Goal: Task Accomplishment & Management: Manage account settings

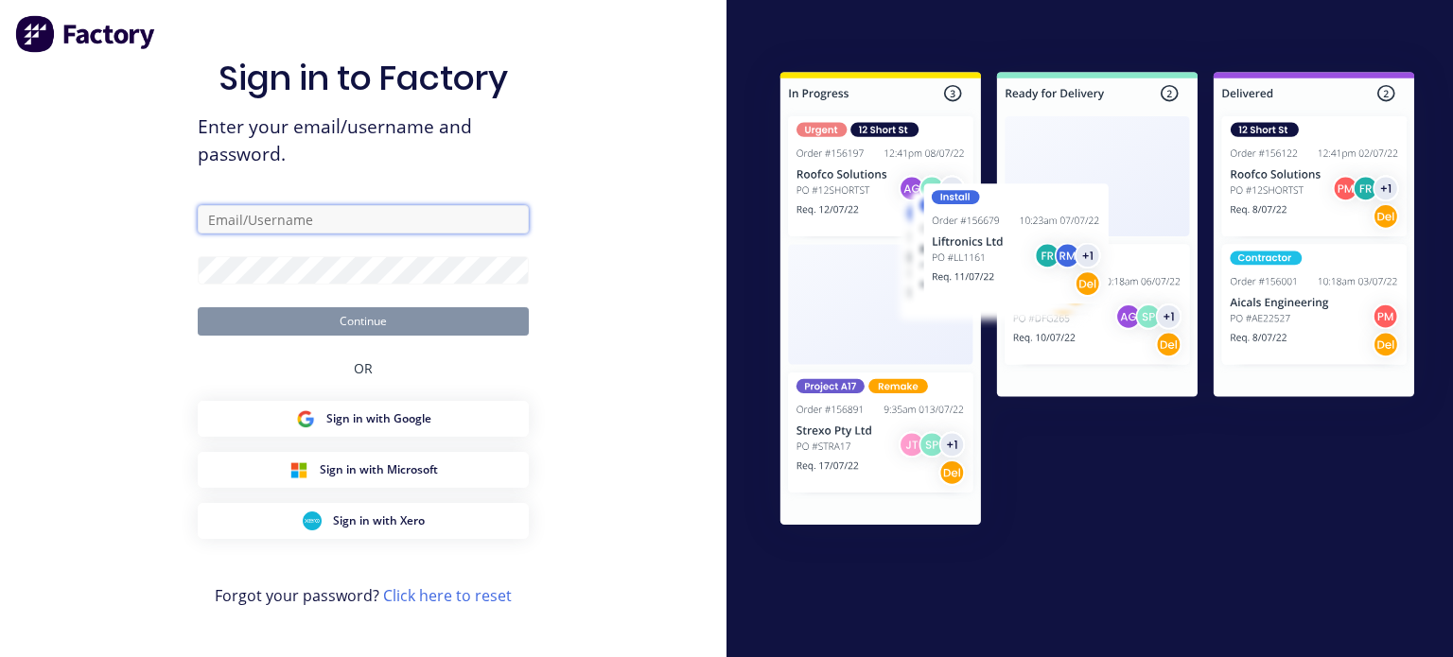
type input "[EMAIL_ADDRESS][DOMAIN_NAME]"
click at [360, 328] on button "Continue" at bounding box center [363, 321] width 331 height 28
type input "[EMAIL_ADDRESS][DOMAIN_NAME]"
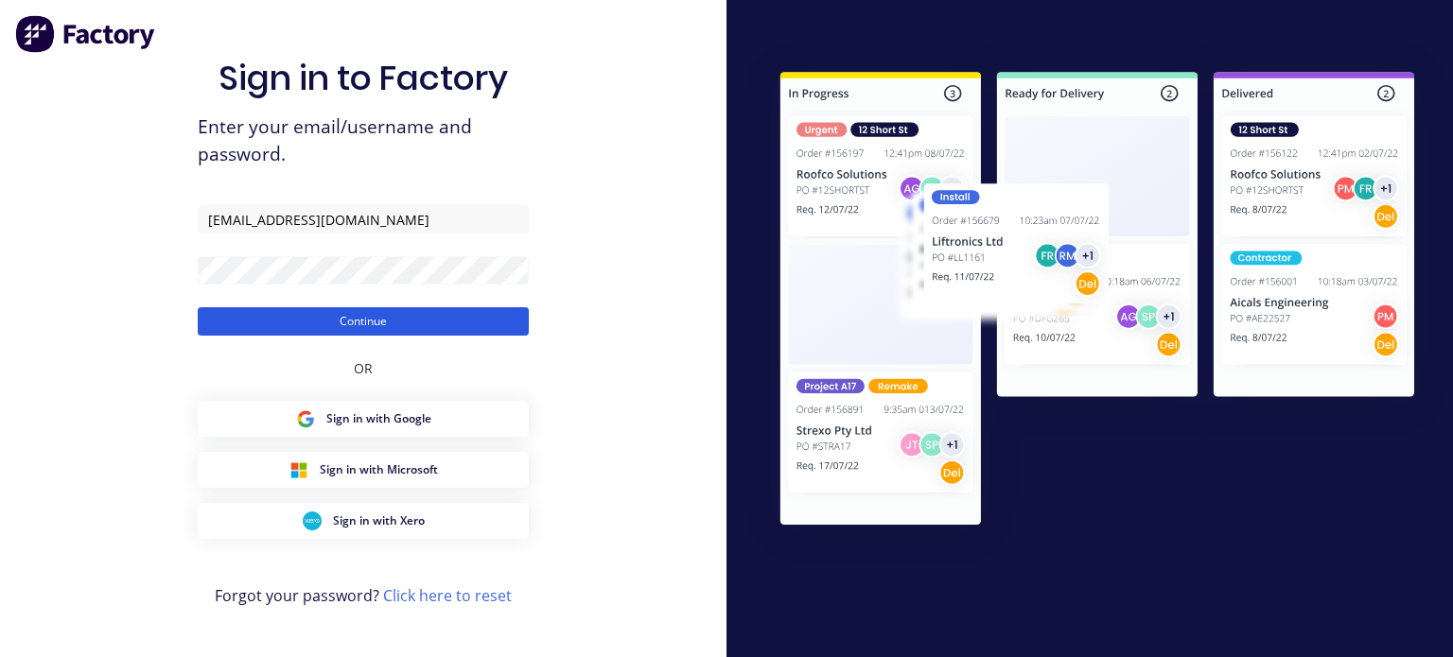
click at [367, 322] on button "Continue" at bounding box center [363, 321] width 331 height 28
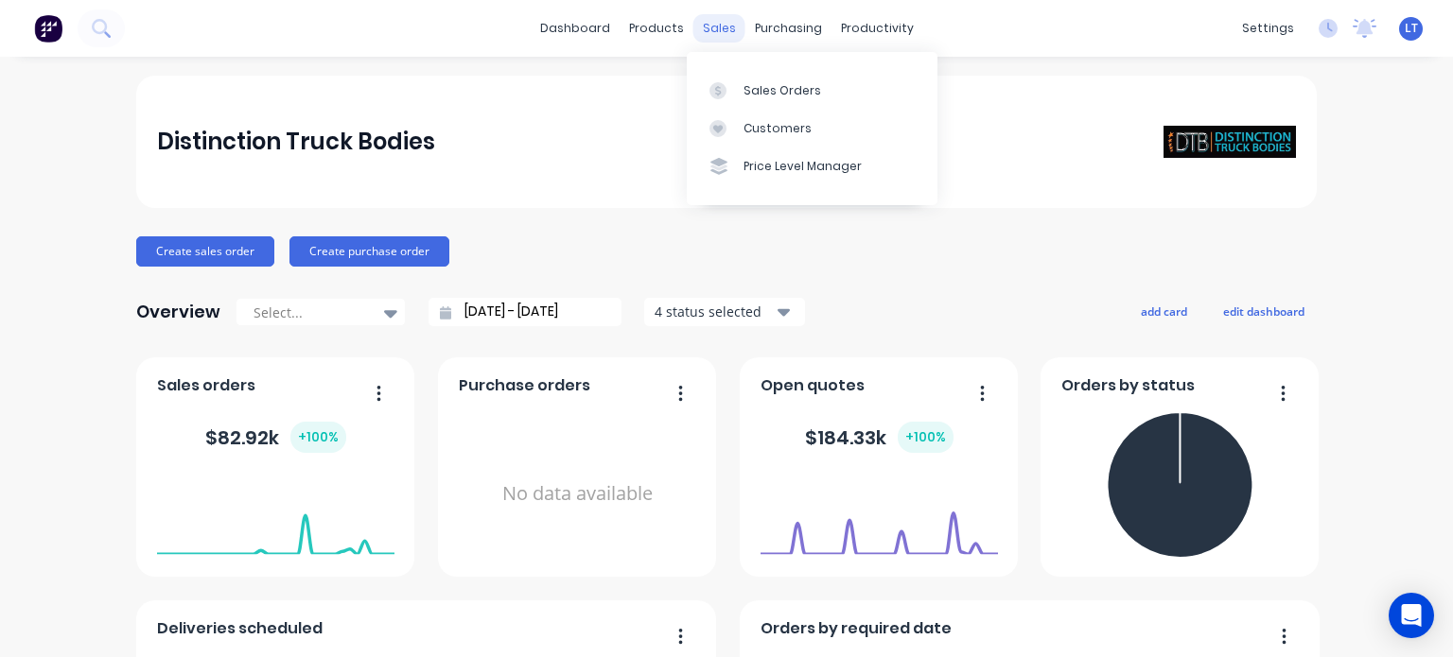
click at [707, 22] on div "sales" at bounding box center [719, 28] width 52 height 28
click at [764, 85] on div "Sales Orders" at bounding box center [782, 90] width 78 height 17
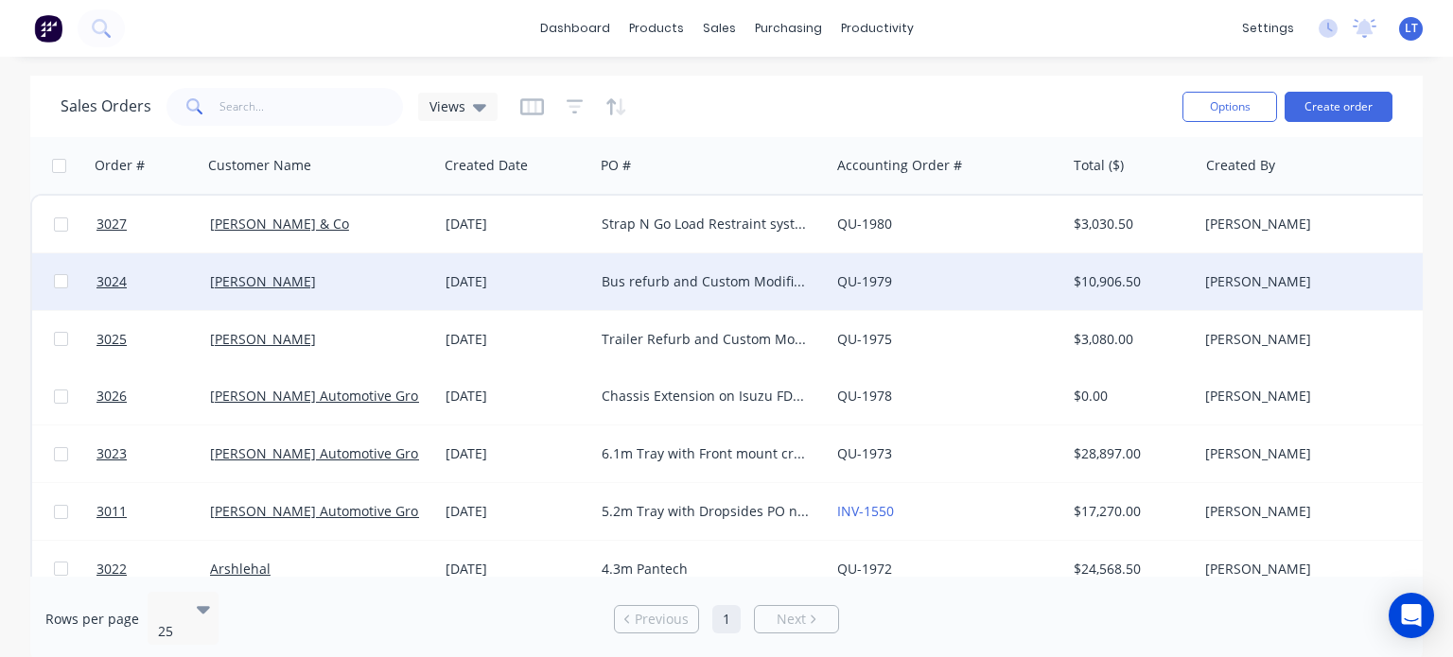
click at [624, 277] on div "Bus refurb and Custom Modification" at bounding box center [707, 281] width 210 height 19
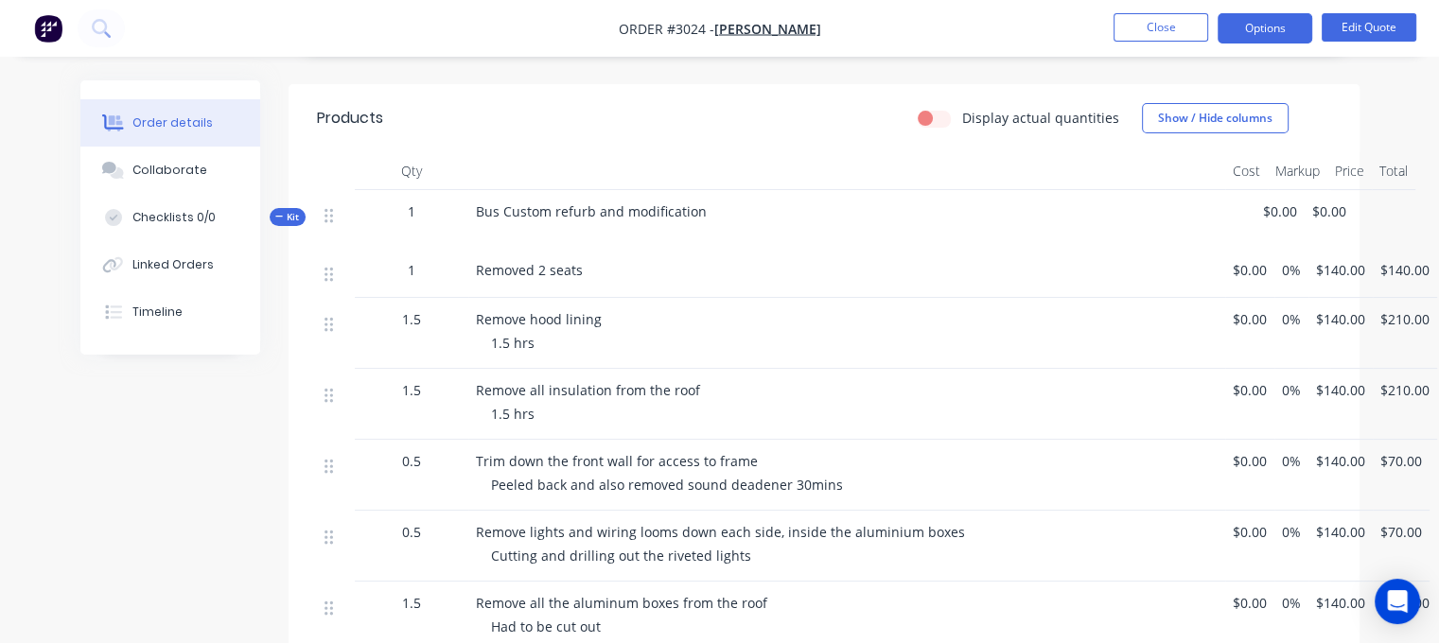
scroll to position [284, 0]
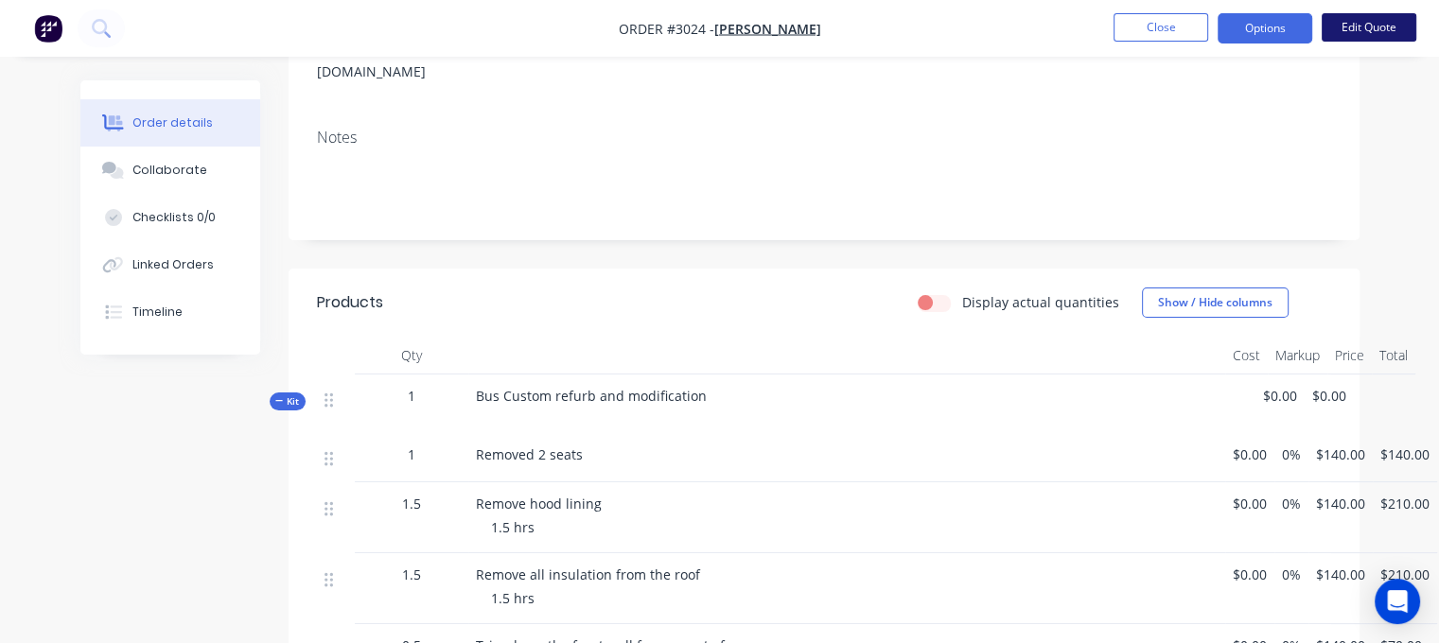
click at [1366, 26] on button "Edit Quote" at bounding box center [1368, 27] width 95 height 28
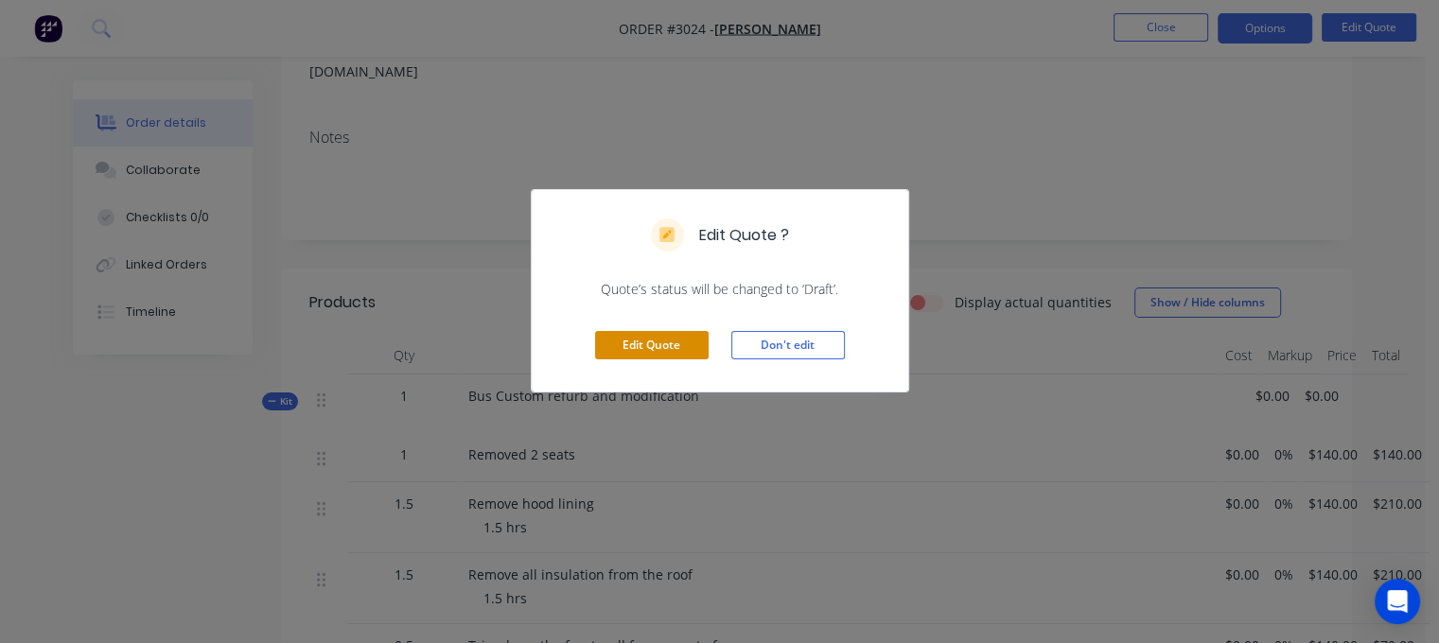
click at [620, 343] on button "Edit Quote" at bounding box center [652, 345] width 114 height 28
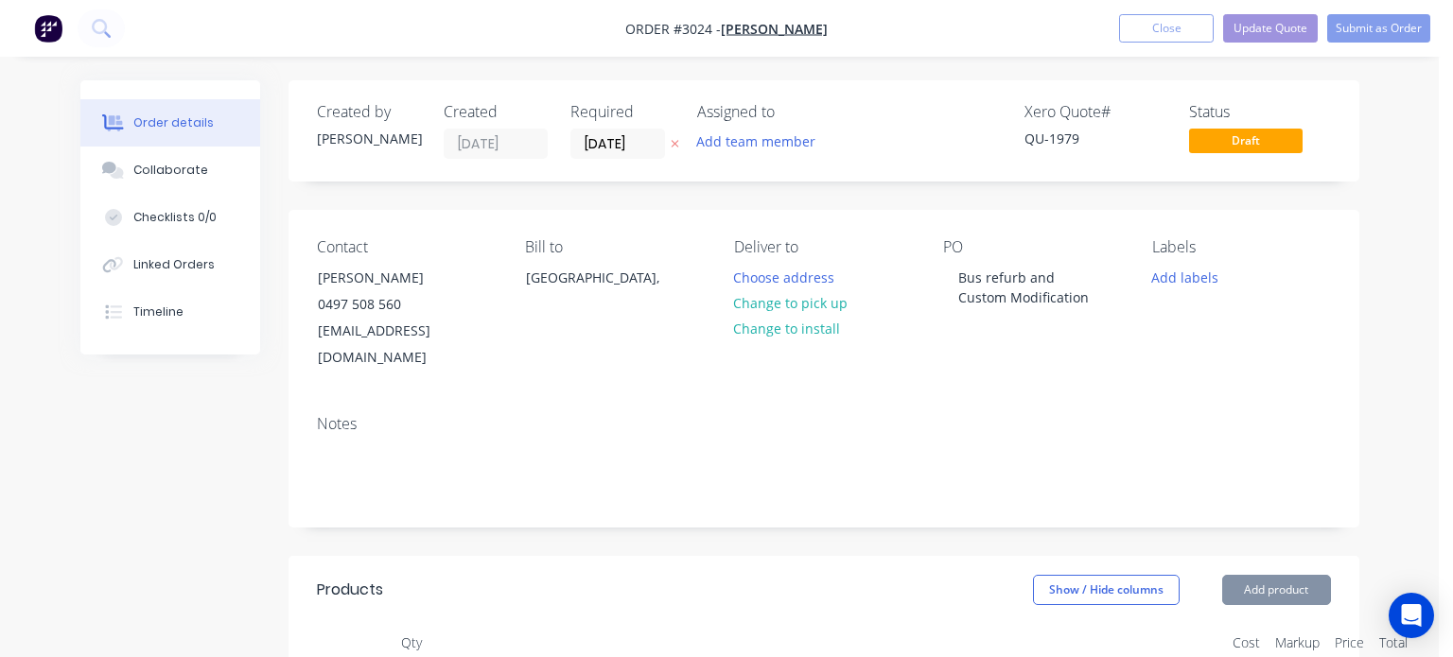
type input "$140.00"
type input "$210.00"
type input "$140.00"
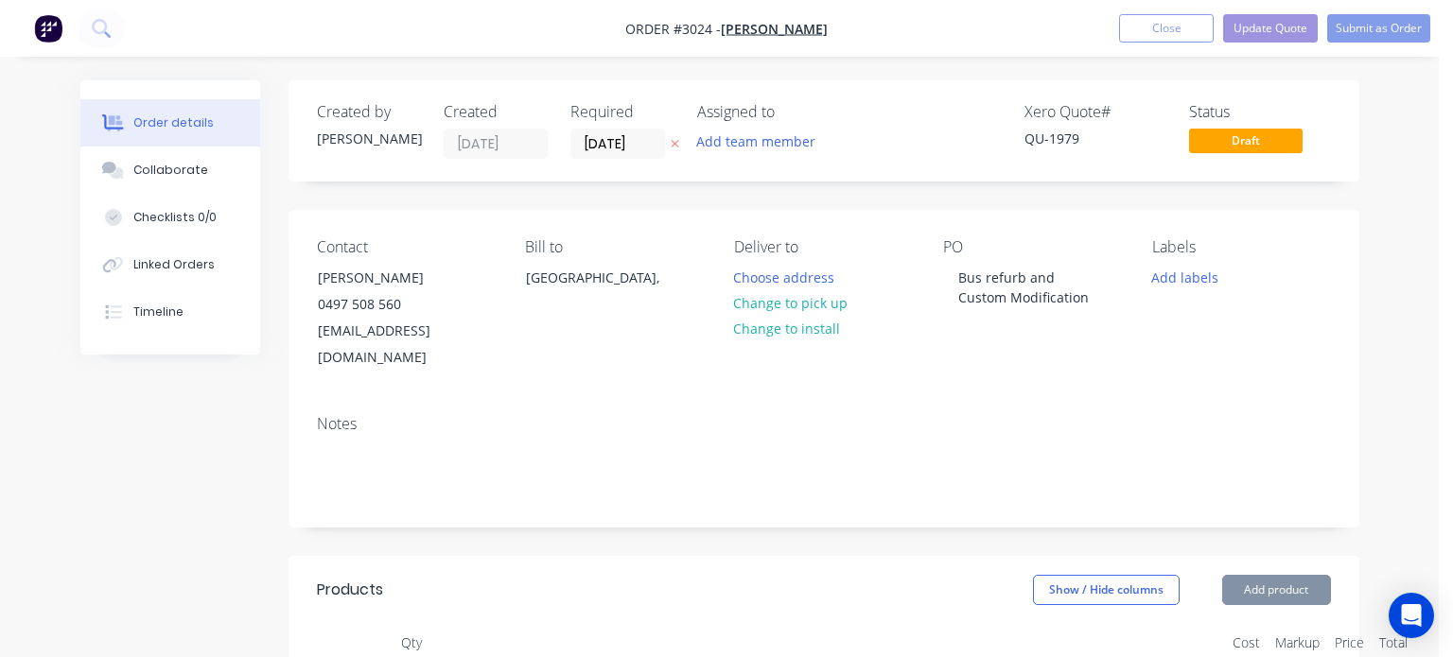
type input "$210.00"
type input "$140.00"
type input "$70.00"
type input "$140.00"
type input "$70.00"
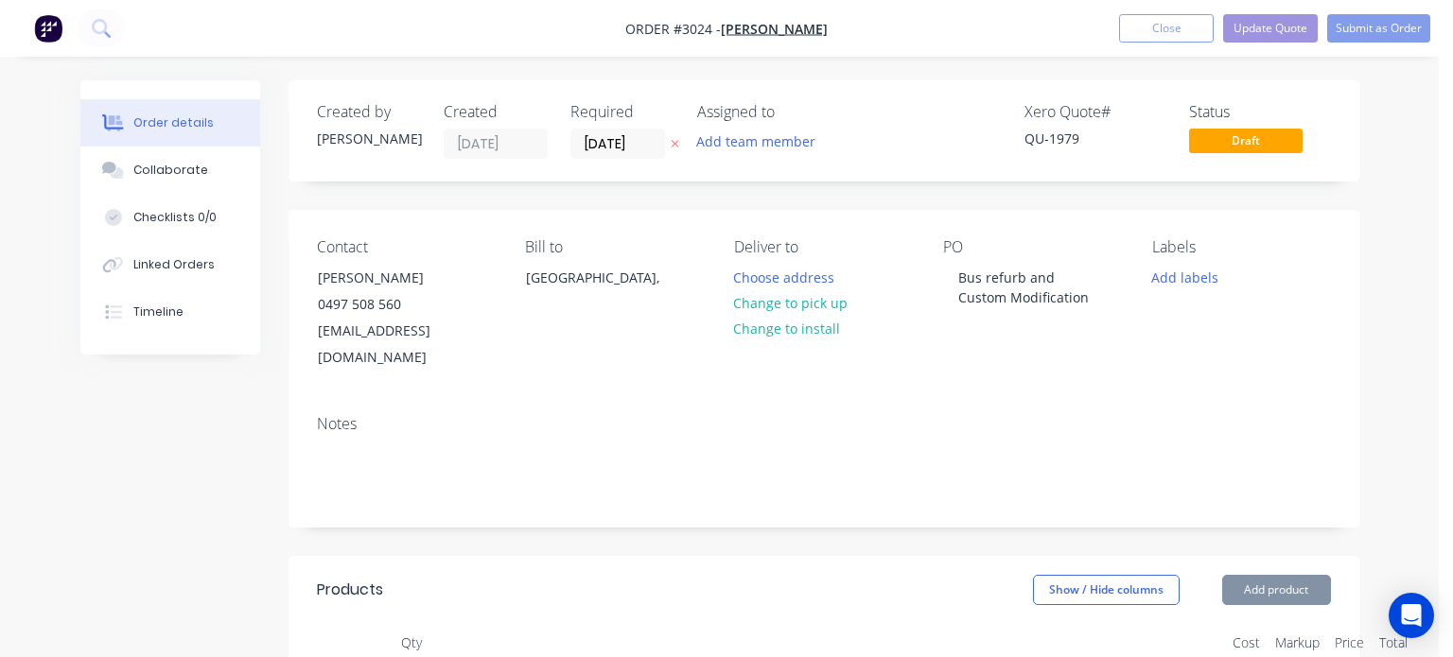
type input "$140.00"
type input "$210.00"
type input "$140.00"
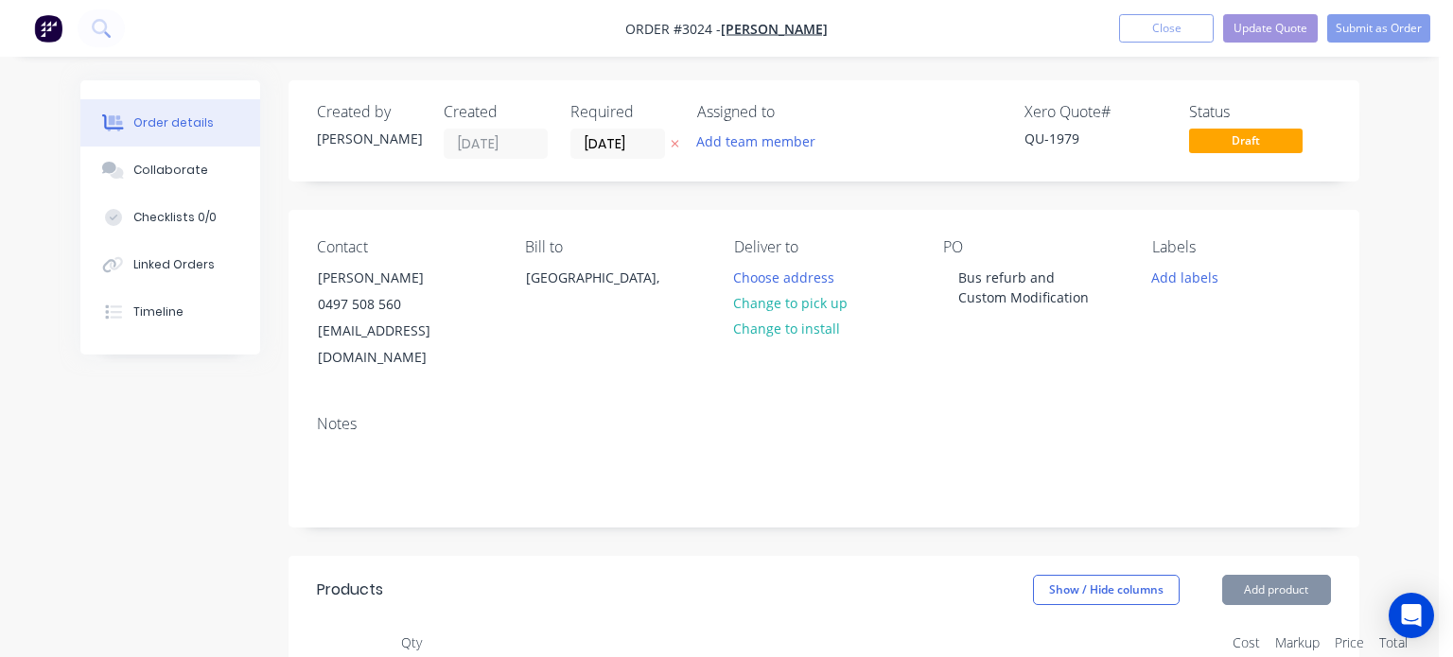
type input "$35.00"
type input "$140.00"
type input "$70.00"
type input "$140.00"
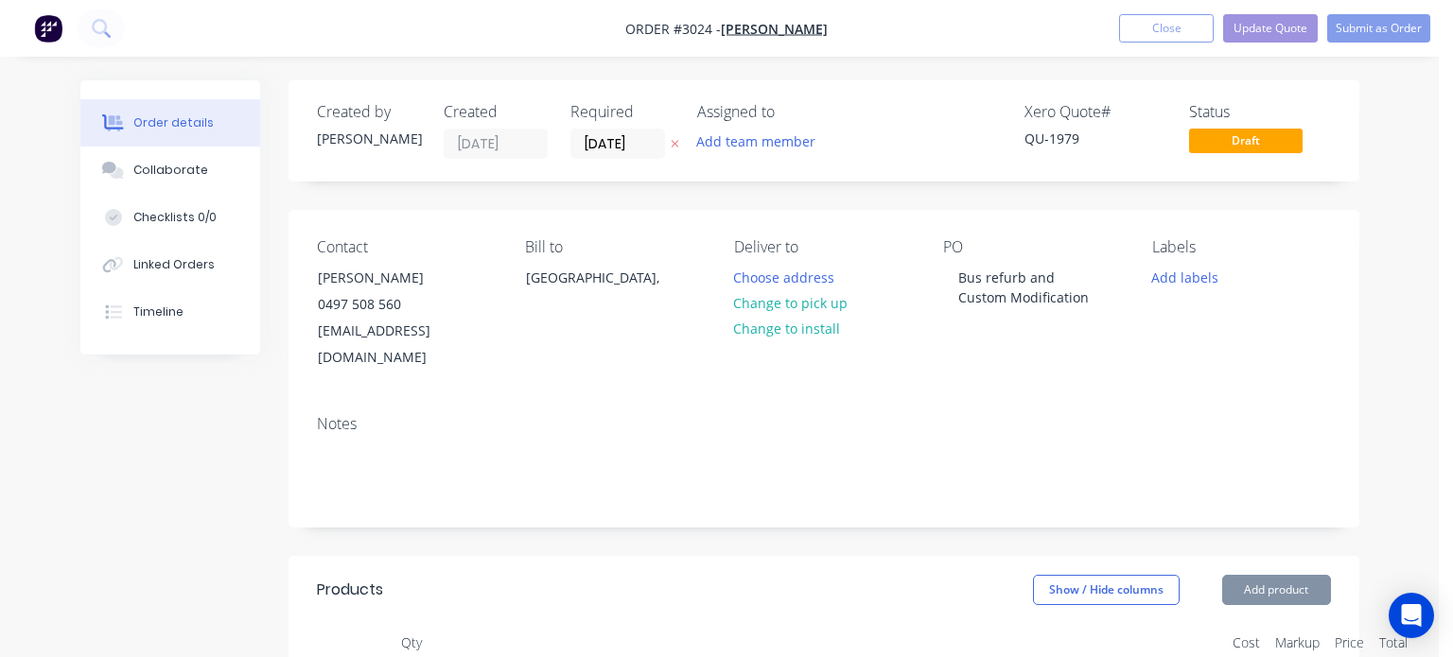
type input "$140.00"
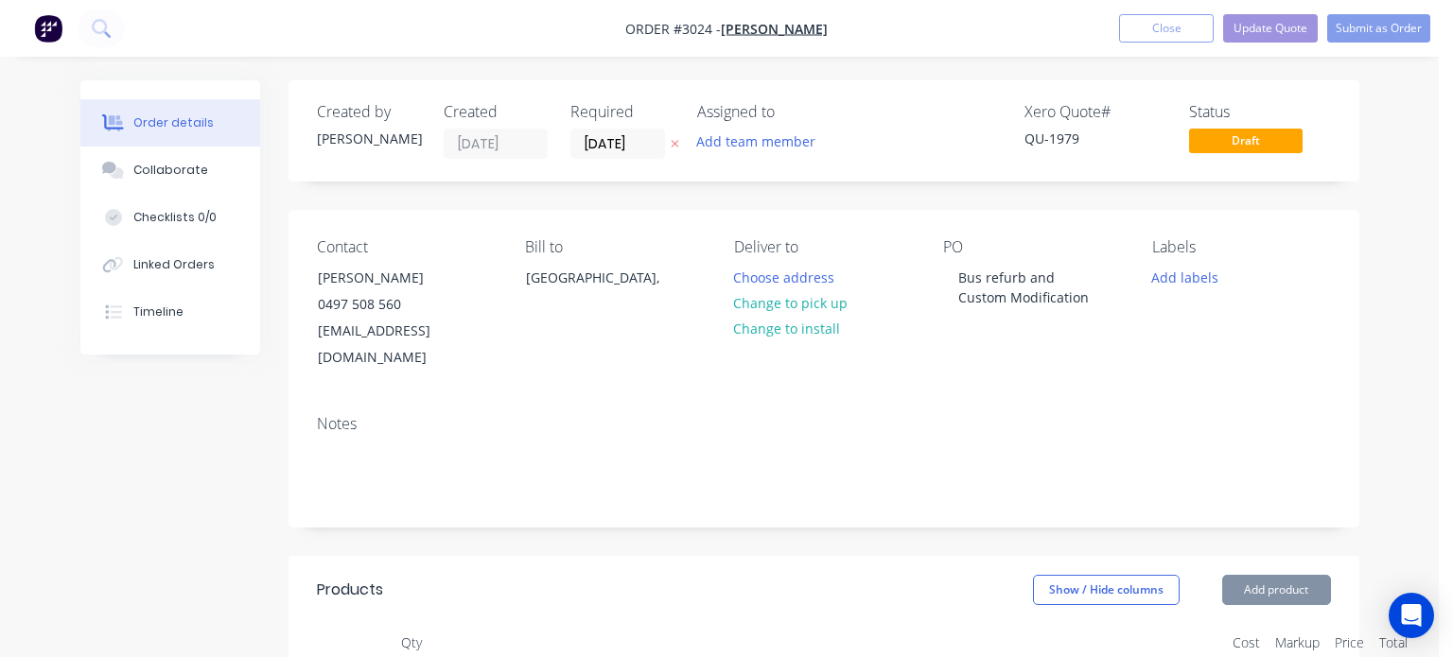
type input "$140.00"
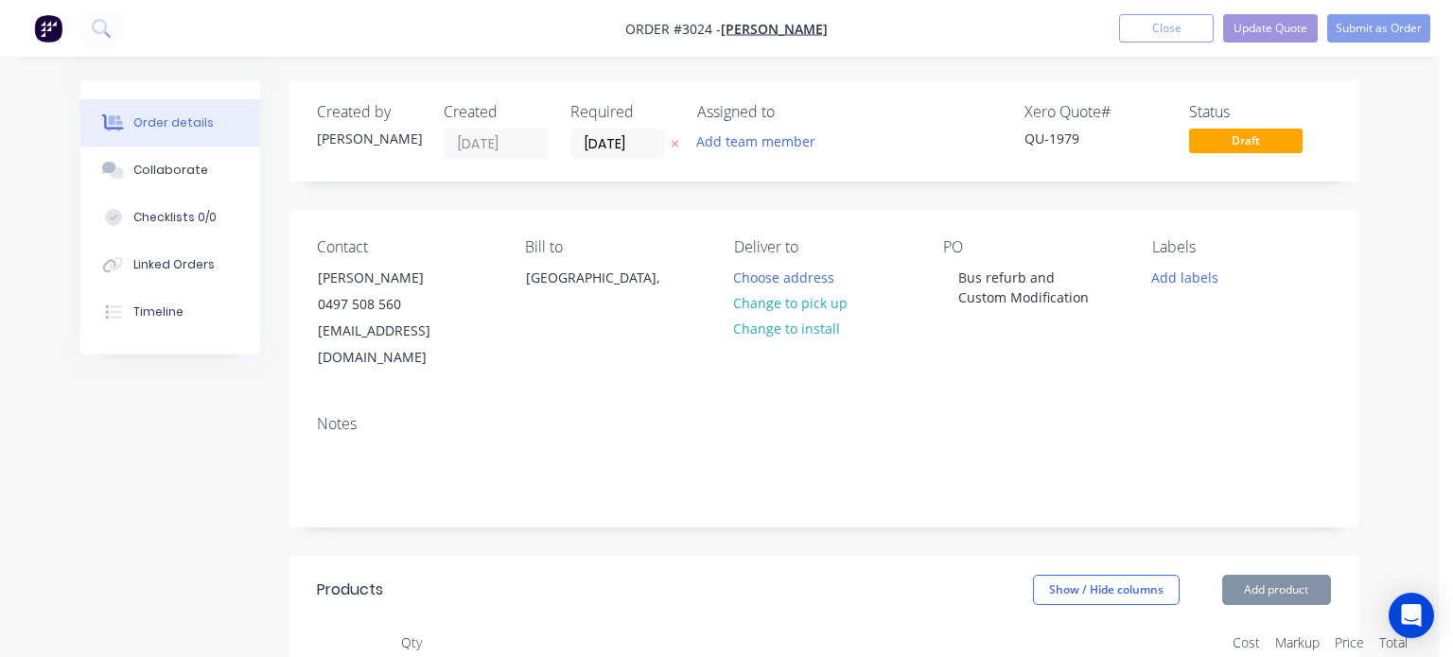
type input "$140.00"
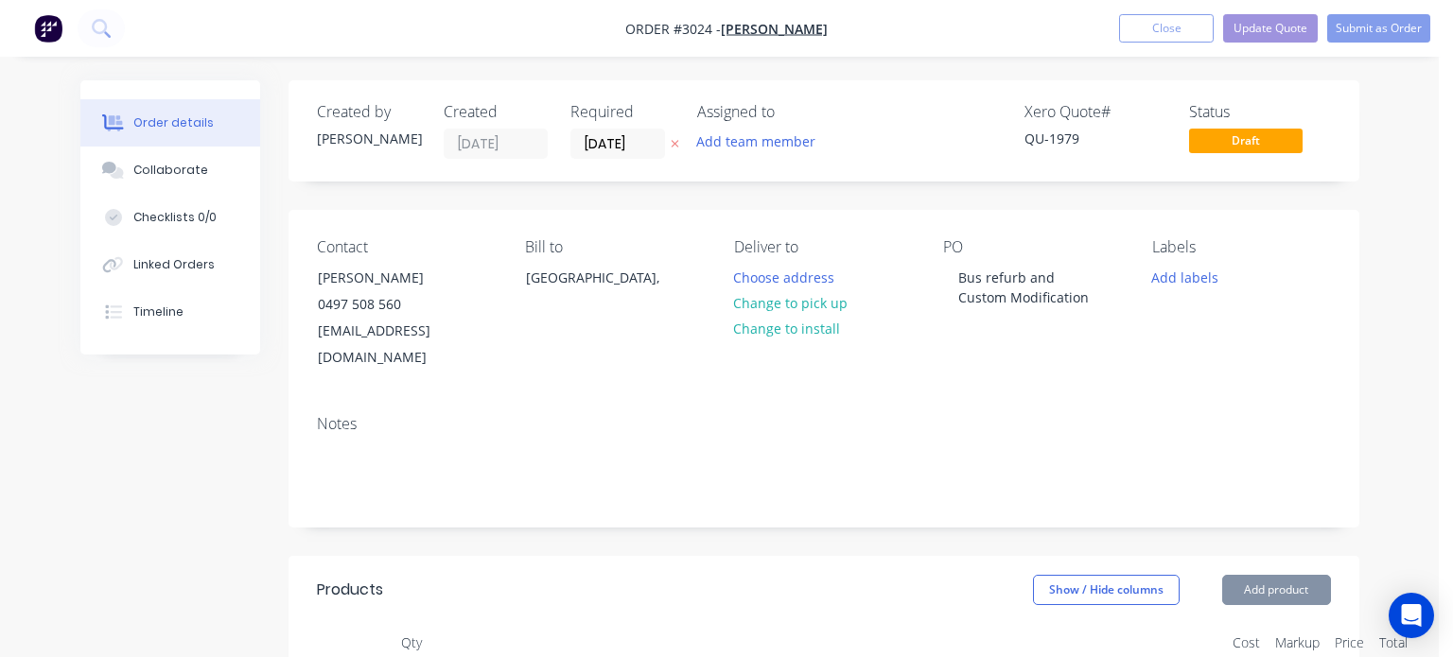
type input "$140.00"
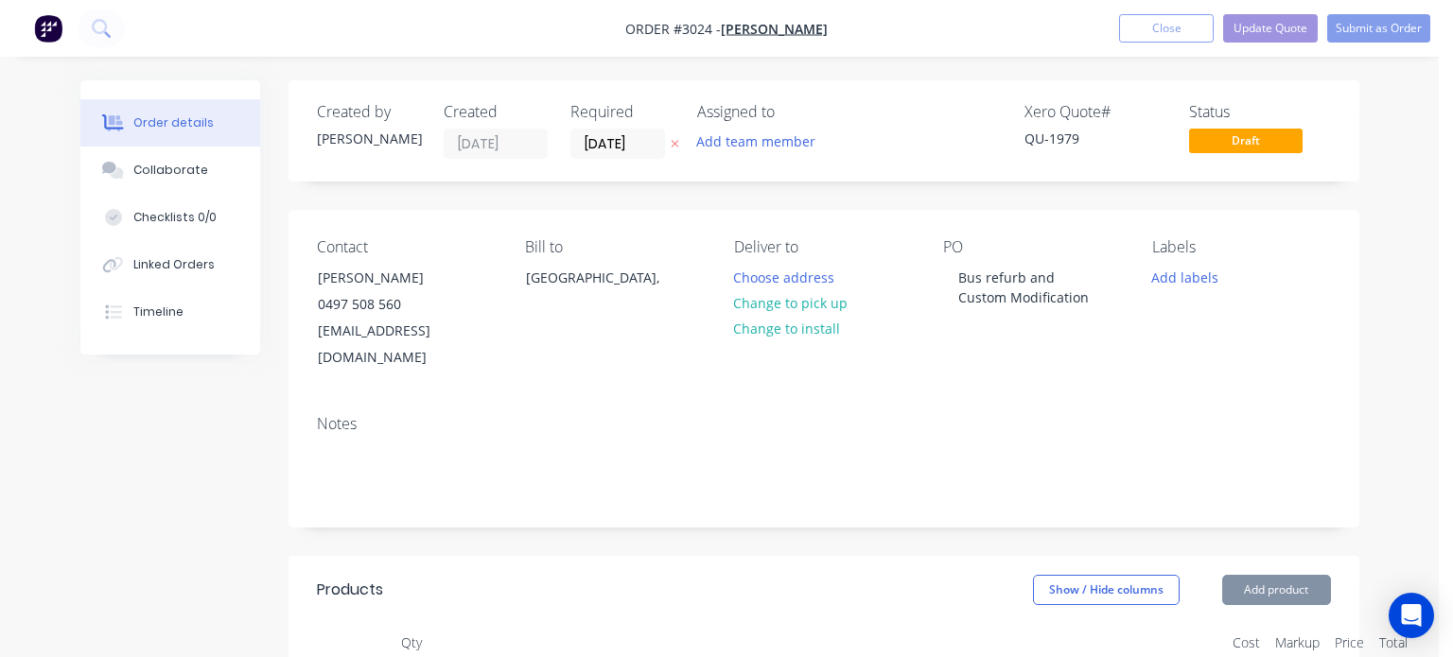
type input "$140.00"
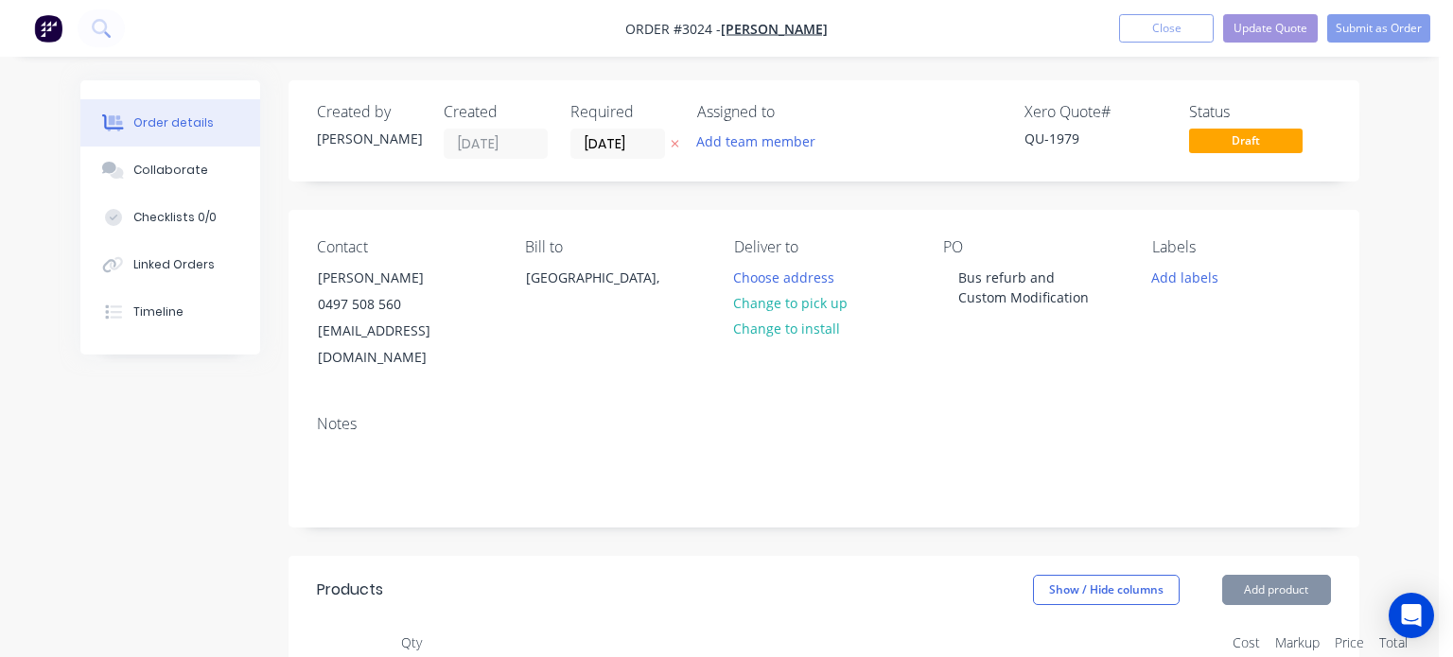
type input "$140.00"
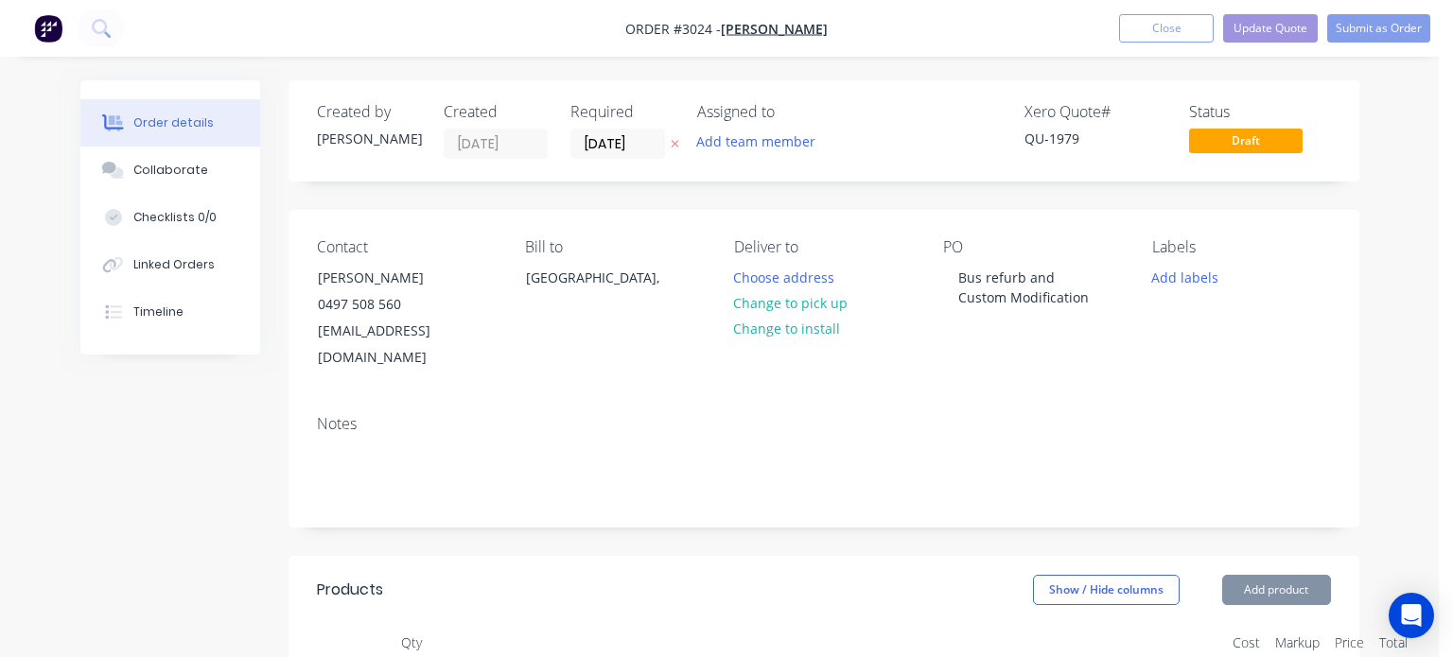
type input "$140.00"
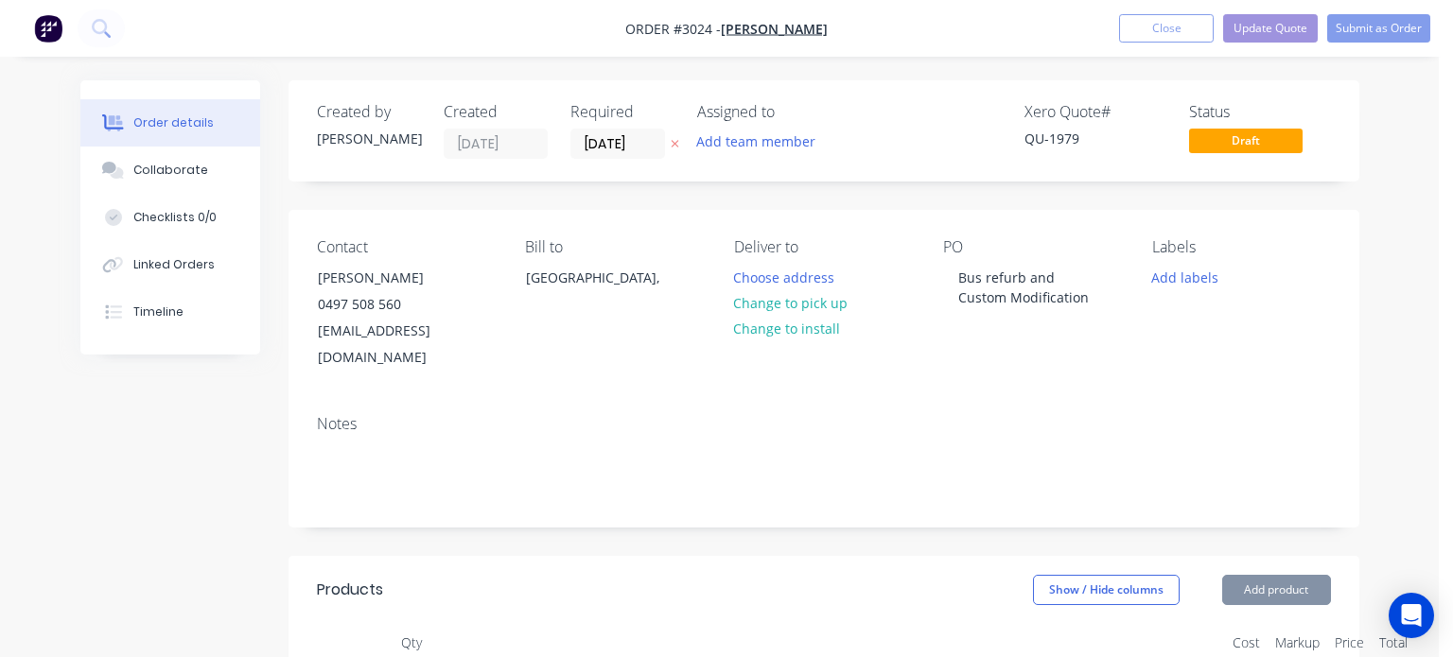
type input "$140.00"
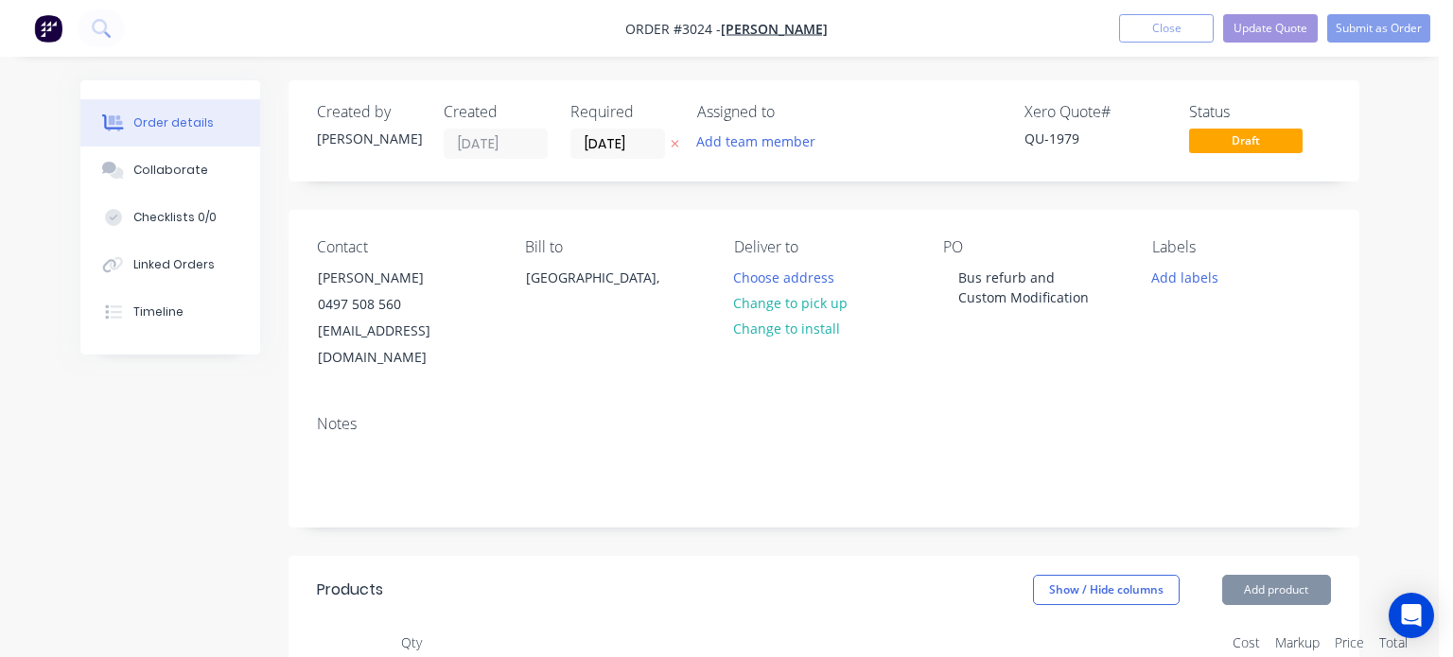
type input "$140.00"
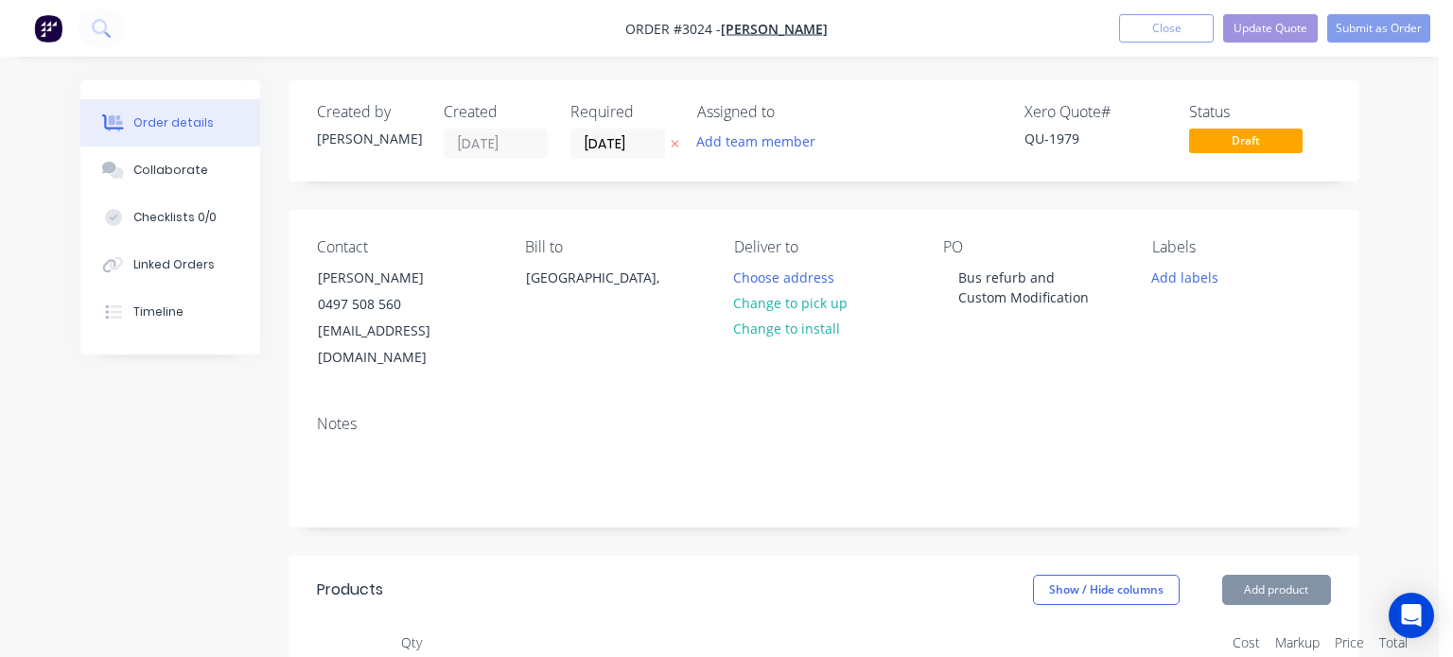
type input "$140.00"
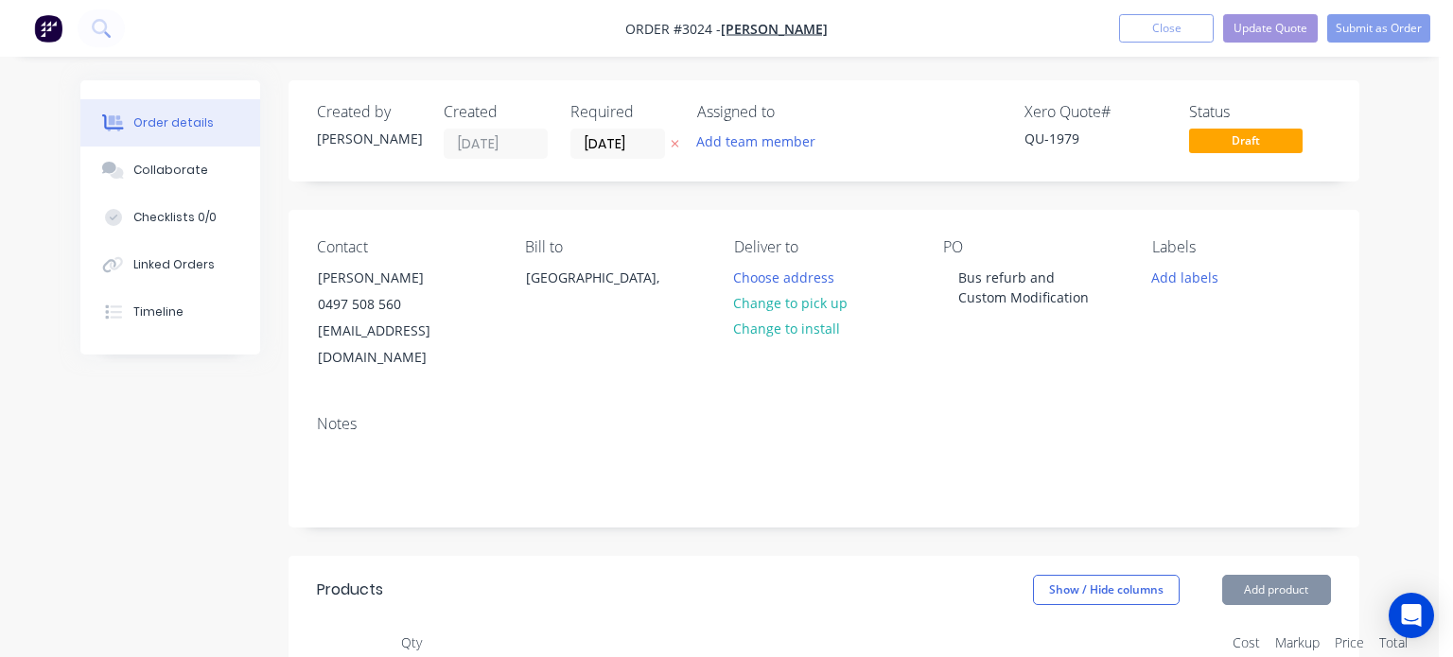
type input "$140.00"
type input "$4,000.00"
type input "$140.00"
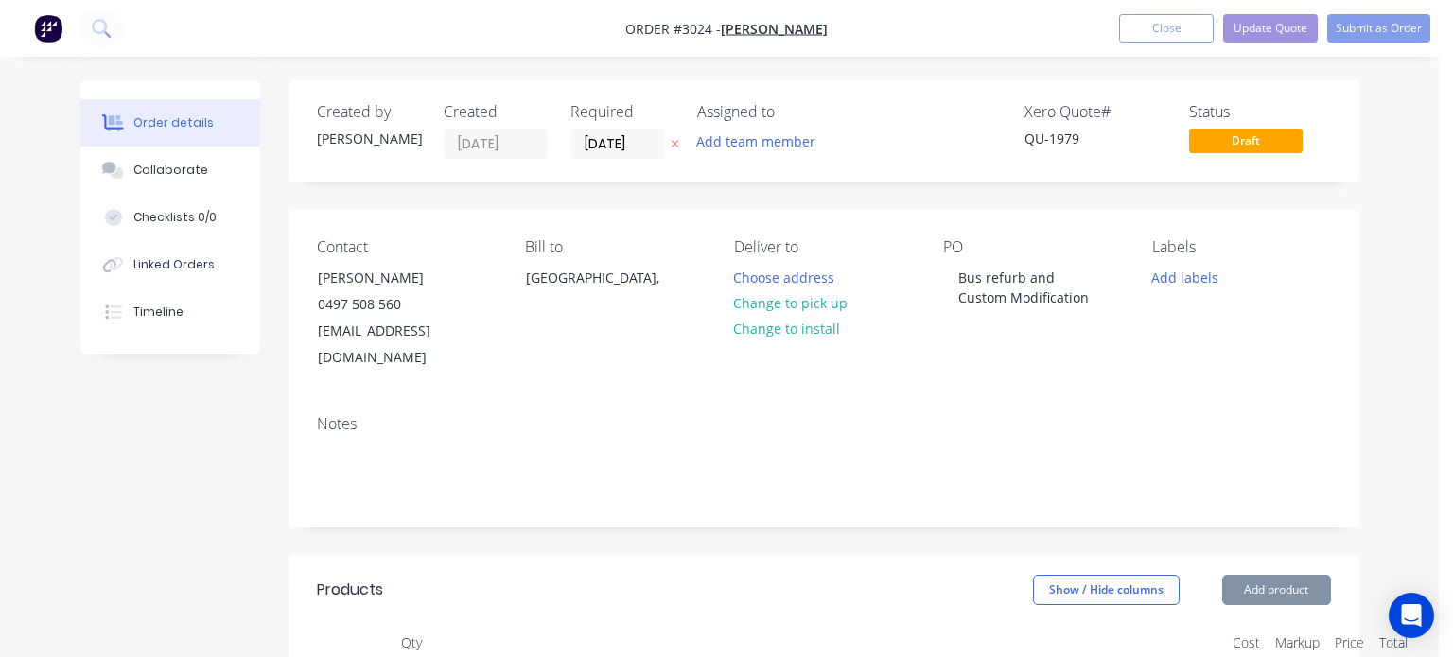
type input "$140.00"
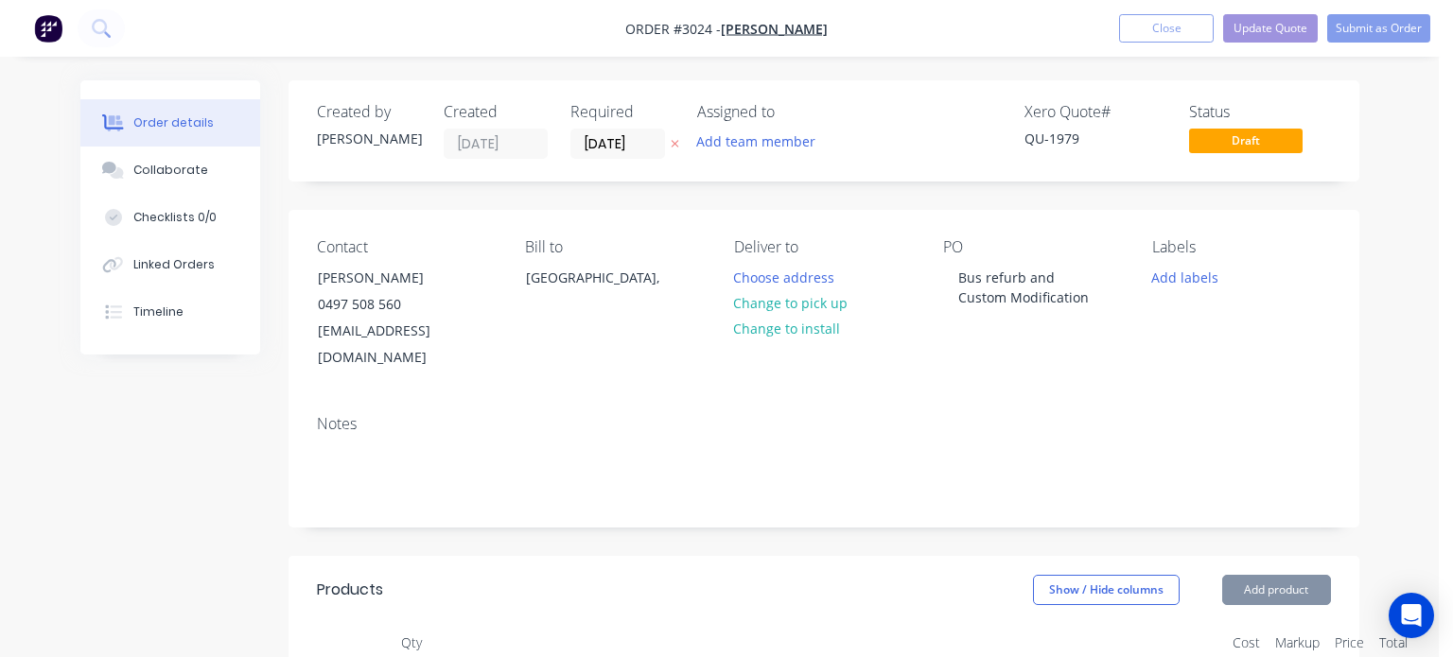
type input "$140.00"
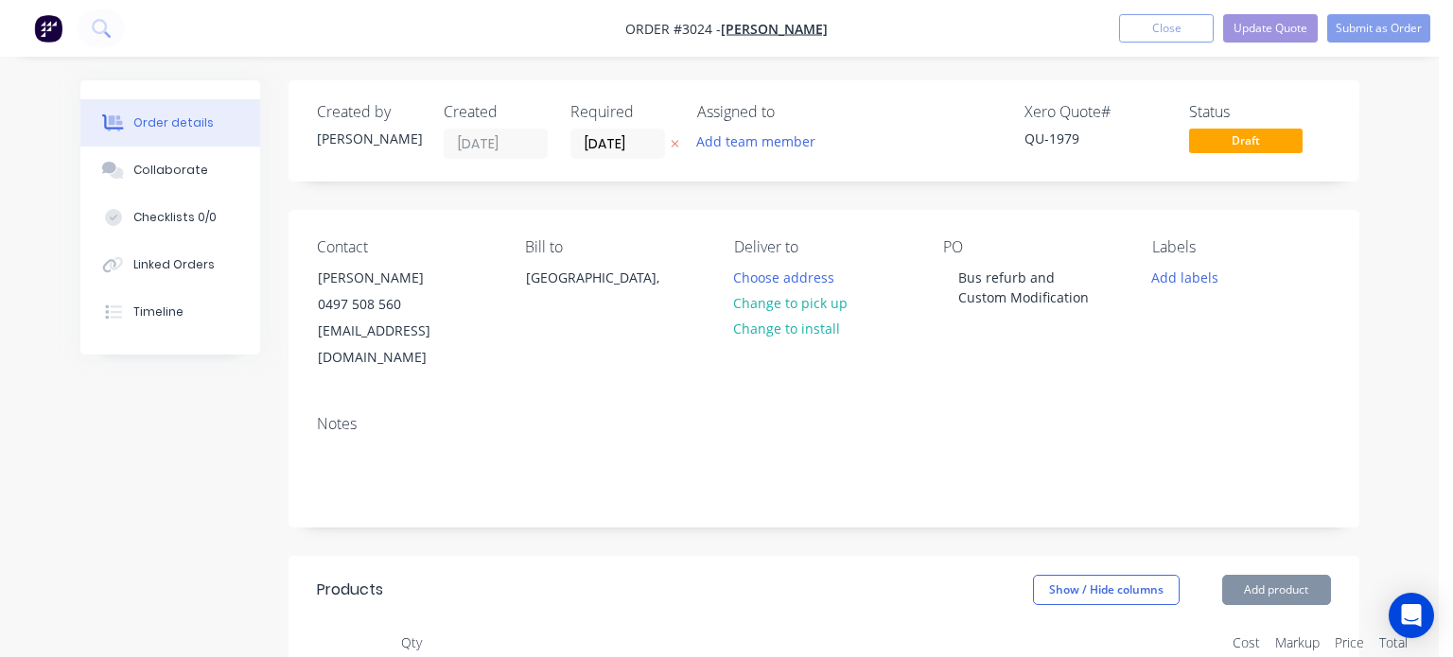
type input "$140.00"
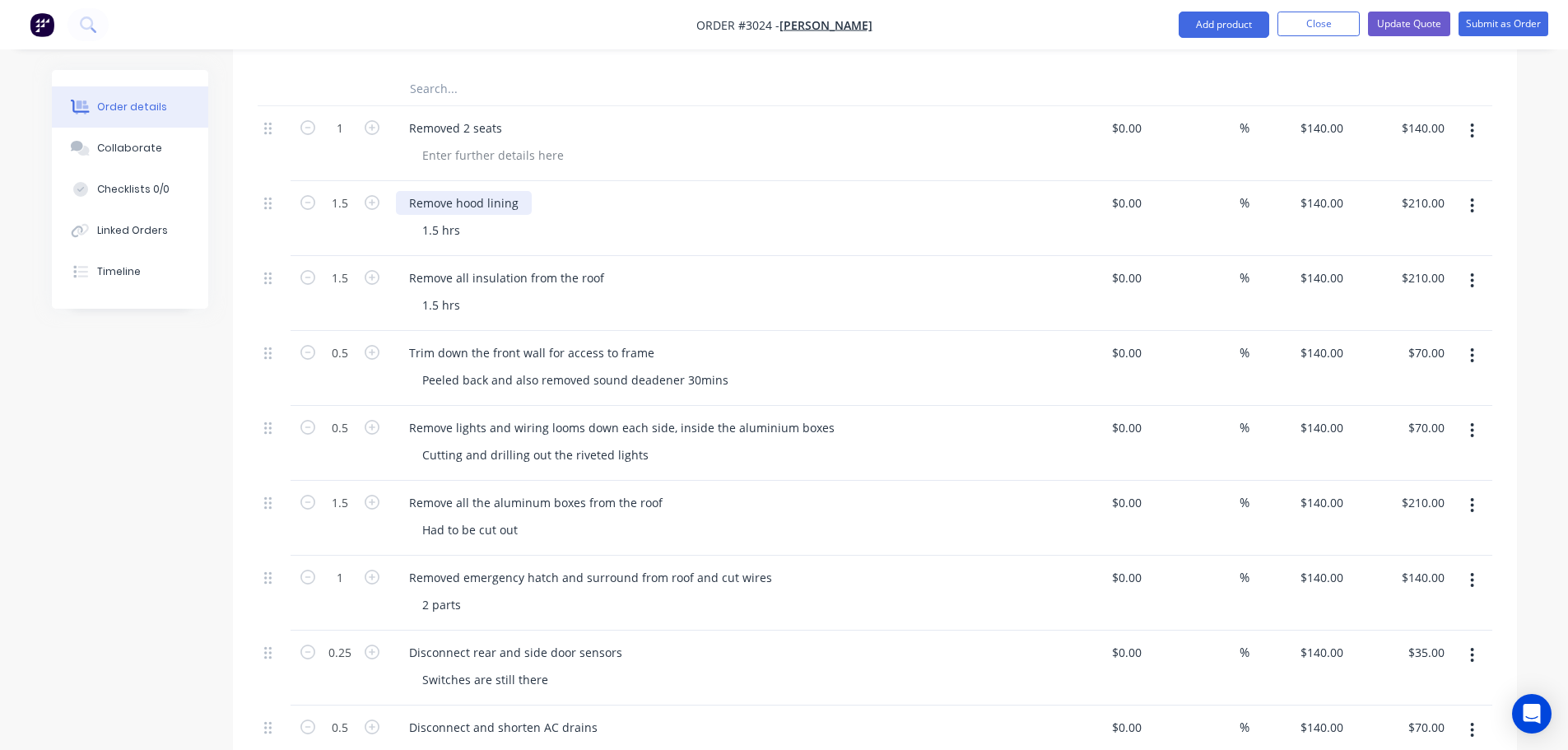
scroll to position [576, 0]
click at [343, 115] on input "1" at bounding box center [339, 127] width 43 height 24
type input "0.5"
type input "$70.00"
click at [526, 218] on div "1.5 hrs" at bounding box center [725, 229] width 632 height 23
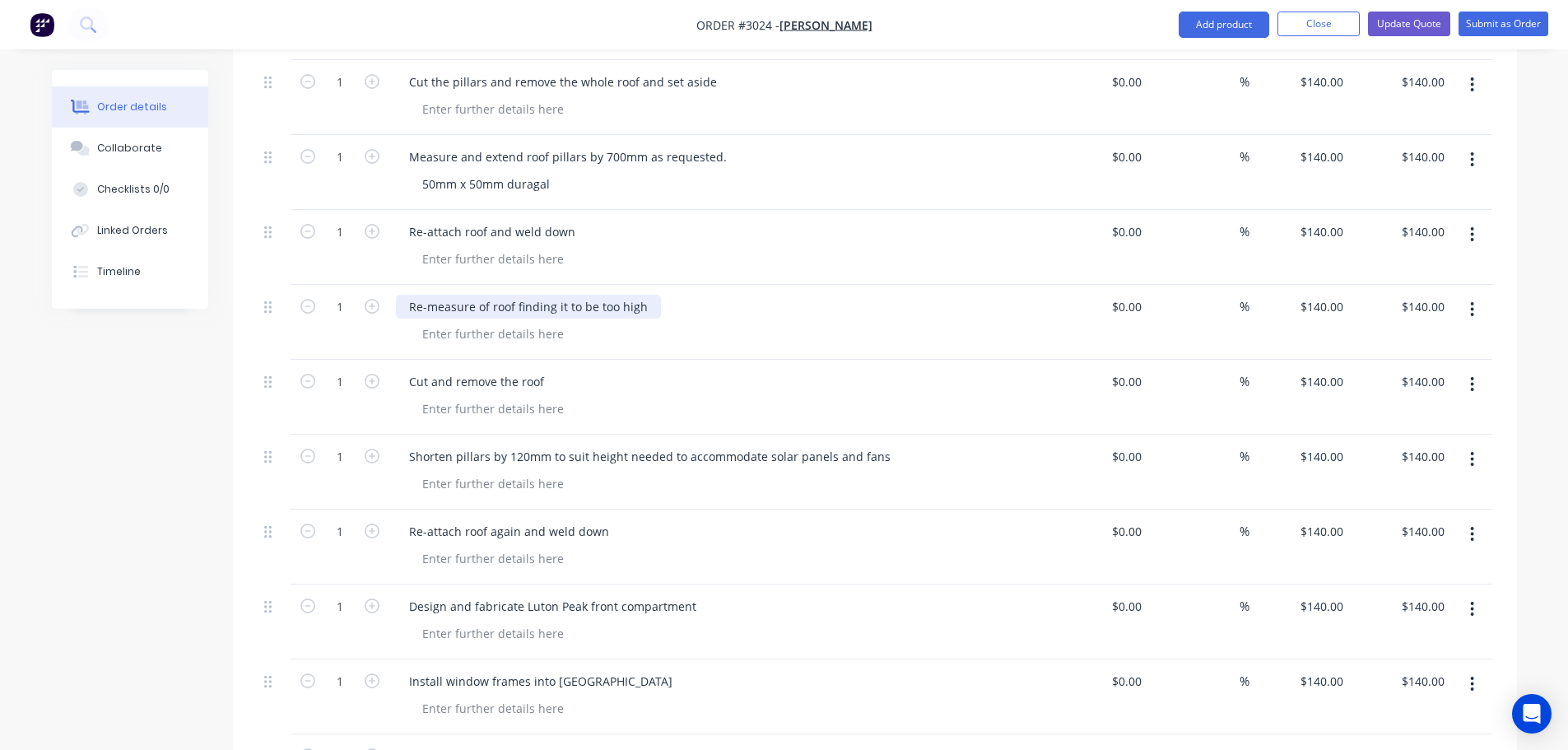
scroll to position [1564, 0]
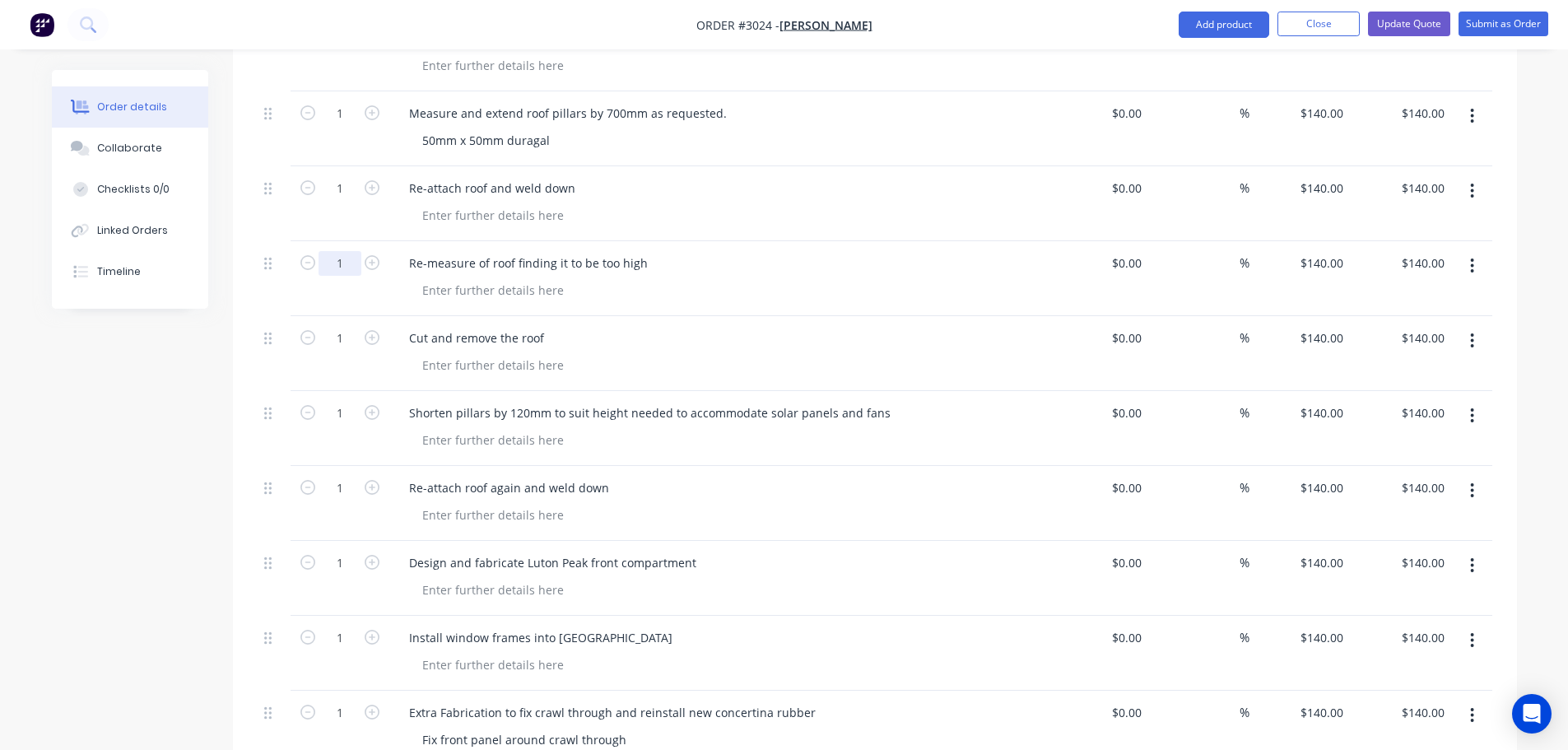
click at [345, 251] on input "1" at bounding box center [339, 263] width 43 height 24
click at [1263, 251] on input "140" at bounding box center [1324, 262] width 51 height 23
click at [1010, 278] on div at bounding box center [725, 290] width 632 height 23
type input "$0.00"
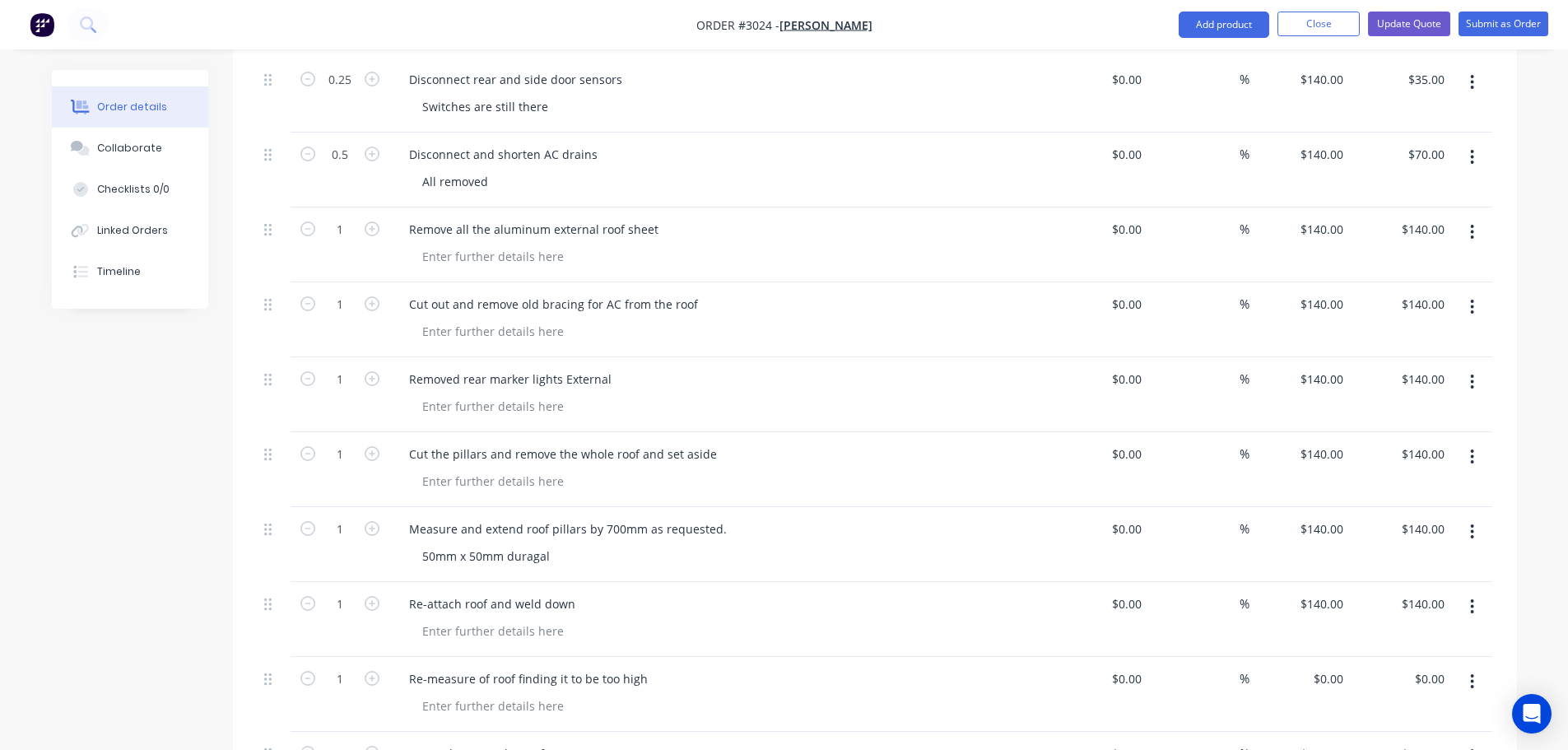
scroll to position [1152, 0]
click at [438, 390] on div at bounding box center [493, 401] width 168 height 23
click at [472, 438] on div "Cut the pillars and remove the whole roof and set aside" at bounding box center [563, 449] width 334 height 23
click at [528, 390] on div "new wiring needed" at bounding box center [475, 401] width 132 height 23
click at [531, 390] on div "new wiring needed" at bounding box center [475, 401] width 132 height 23
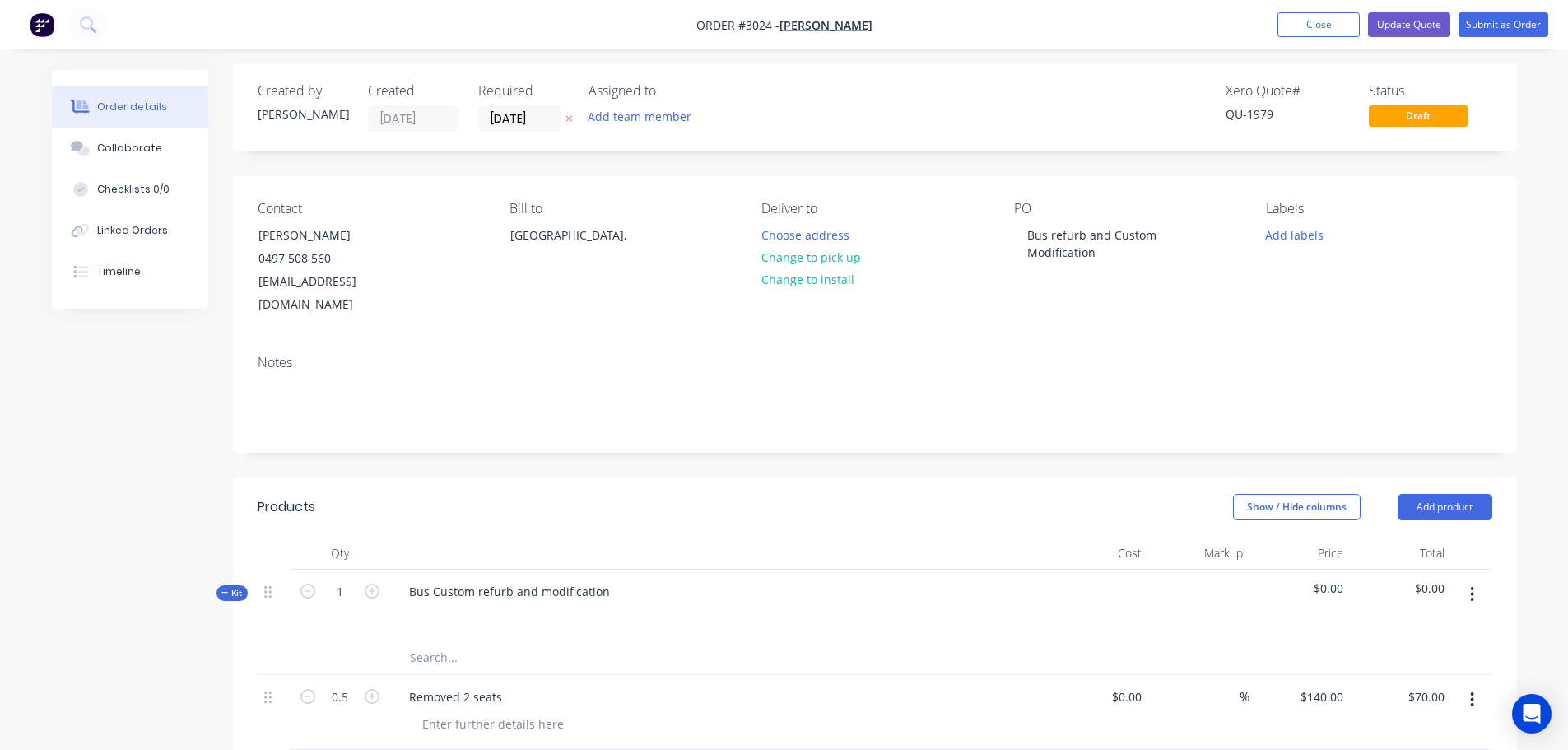
scroll to position [0, 0]
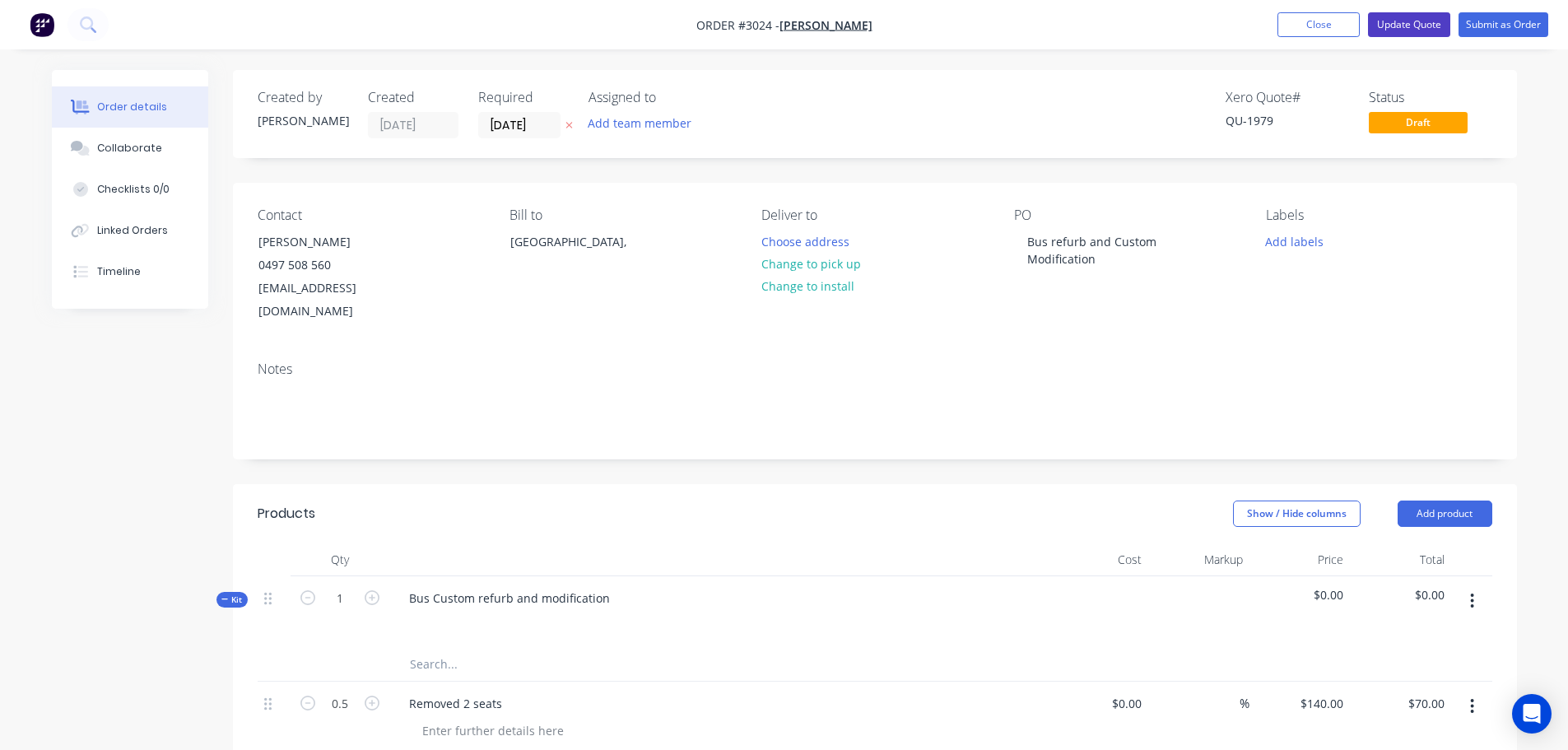
click at [1263, 23] on button "Update Quote" at bounding box center [1409, 24] width 83 height 24
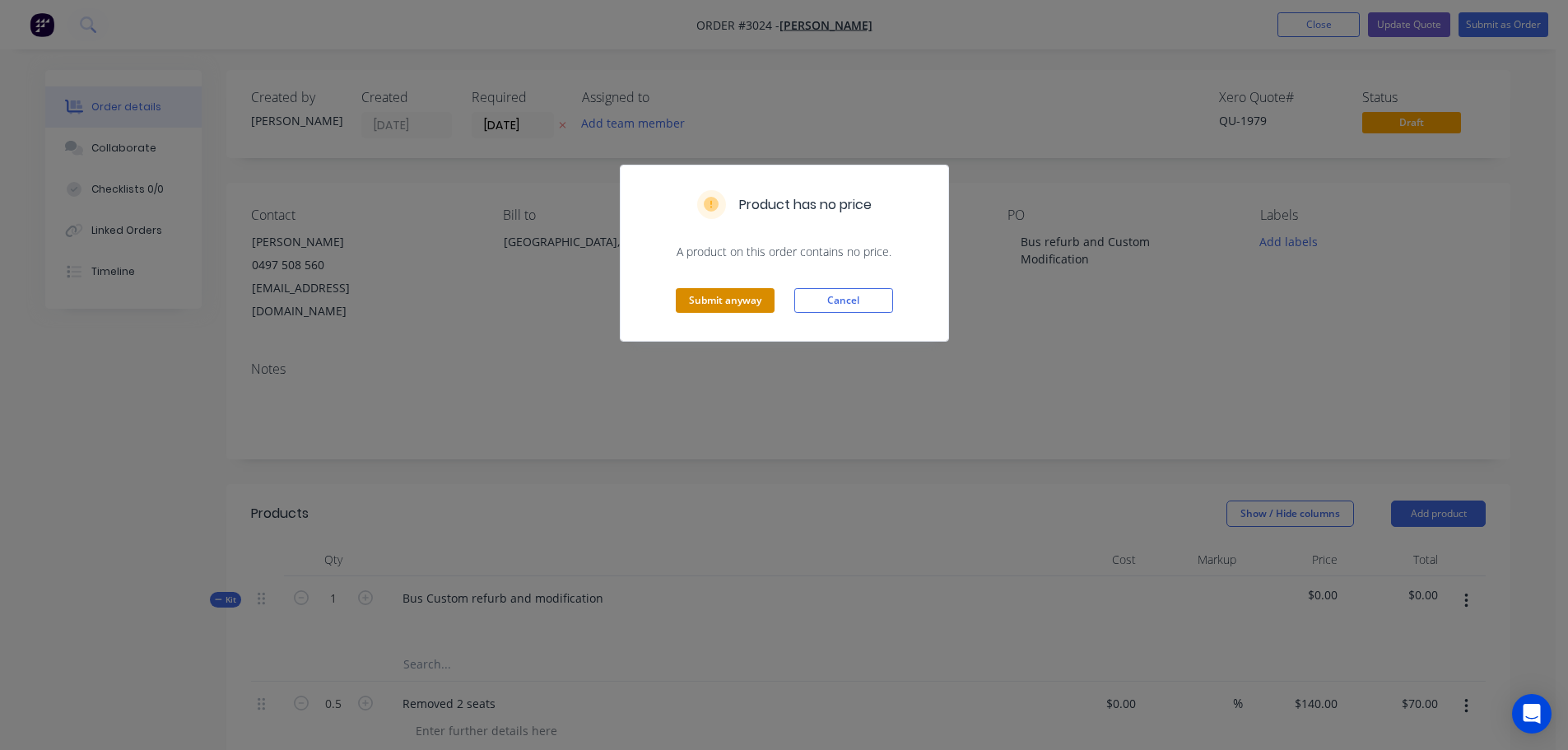
click at [701, 296] on button "Submit anyway" at bounding box center [726, 300] width 99 height 24
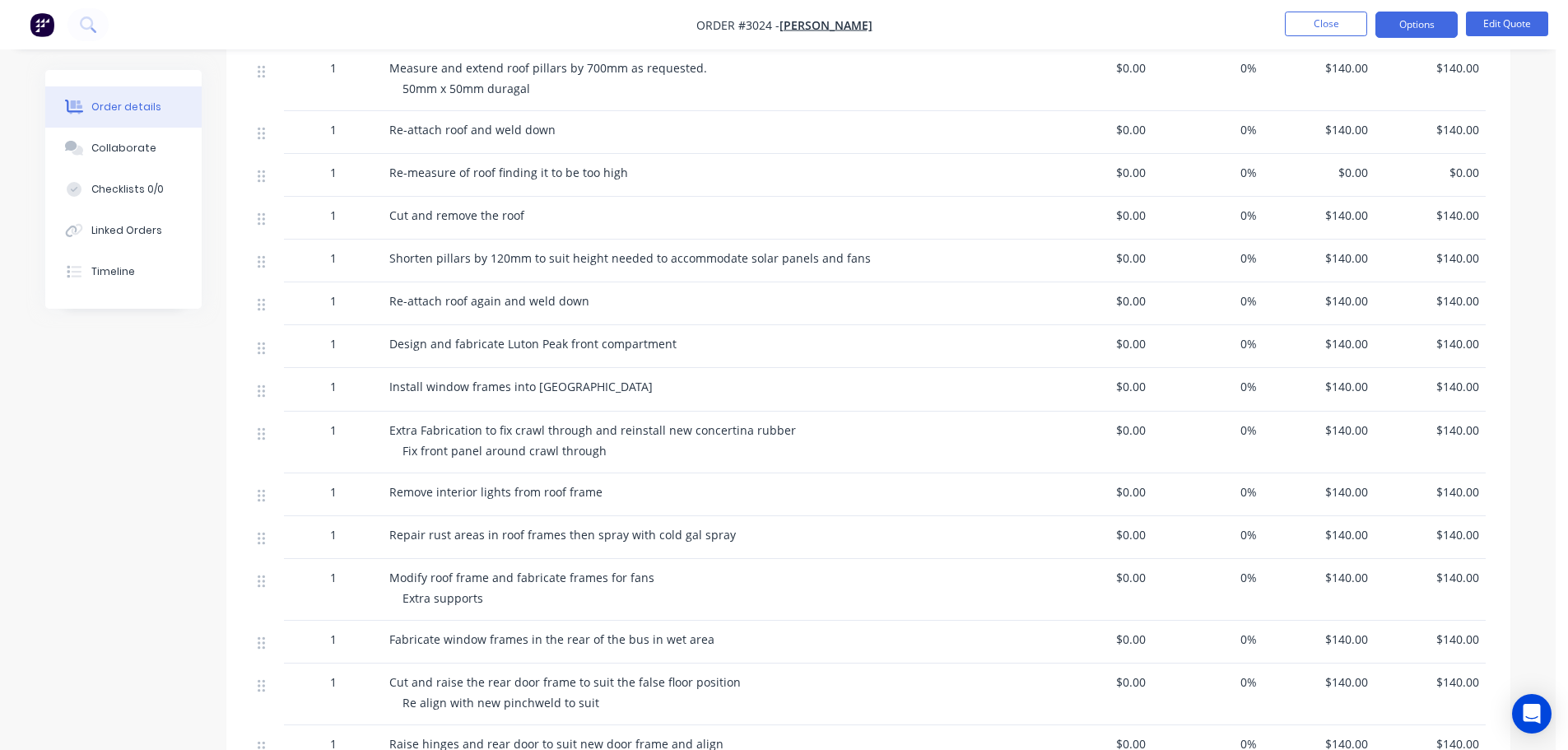
scroll to position [1070, 0]
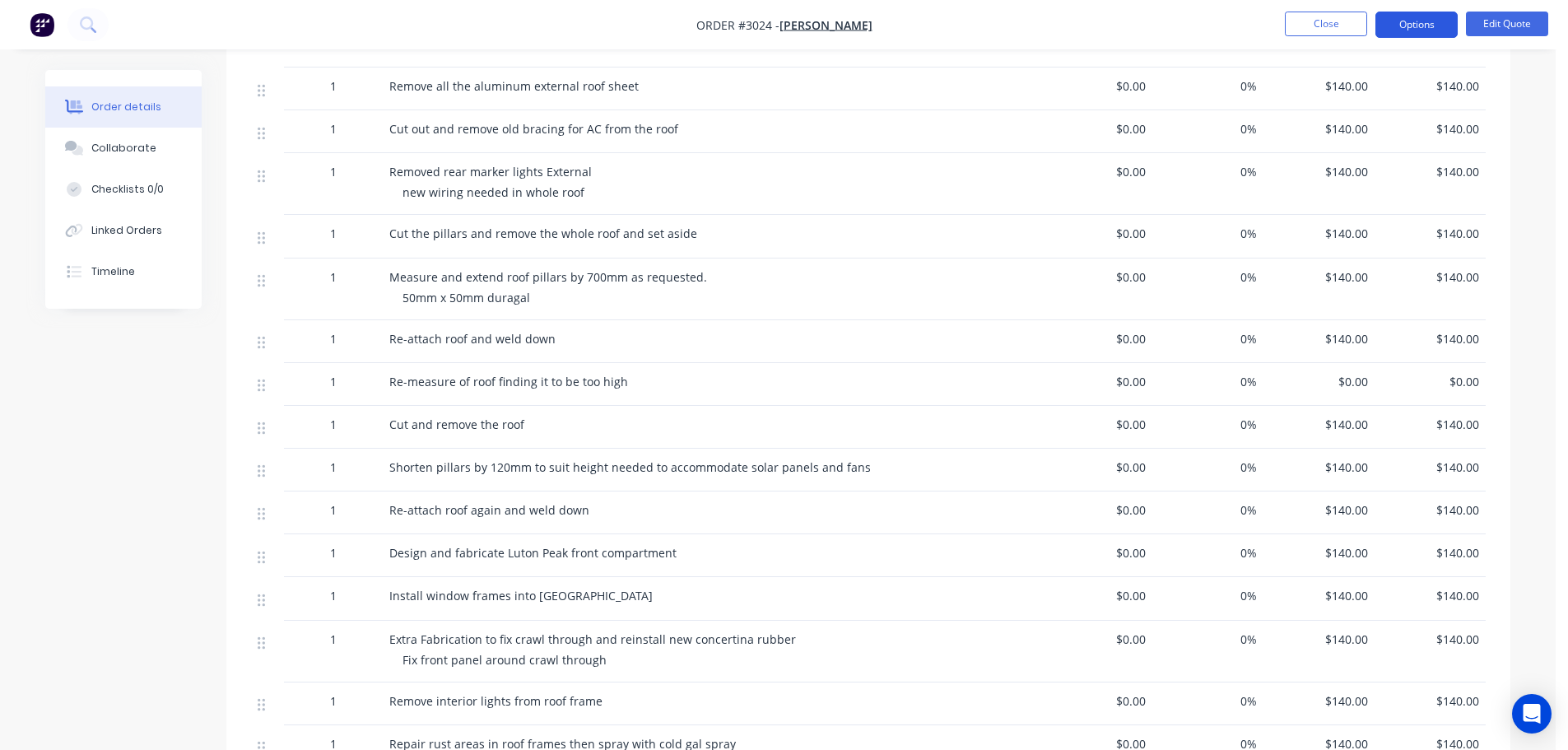
click at [1263, 16] on button "Options" at bounding box center [1417, 24] width 83 height 26
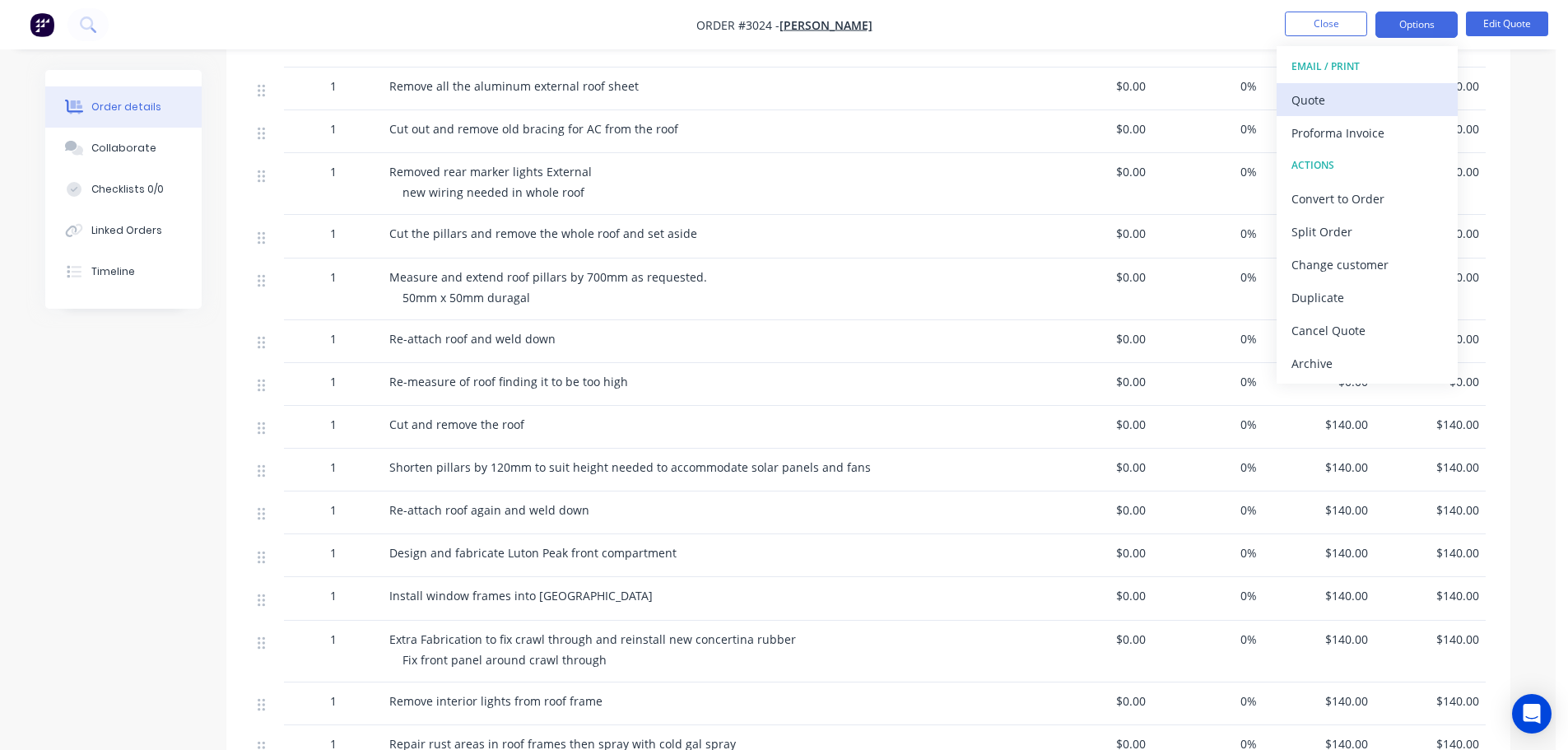
click at [1263, 96] on div "Quote" at bounding box center [1367, 99] width 151 height 23
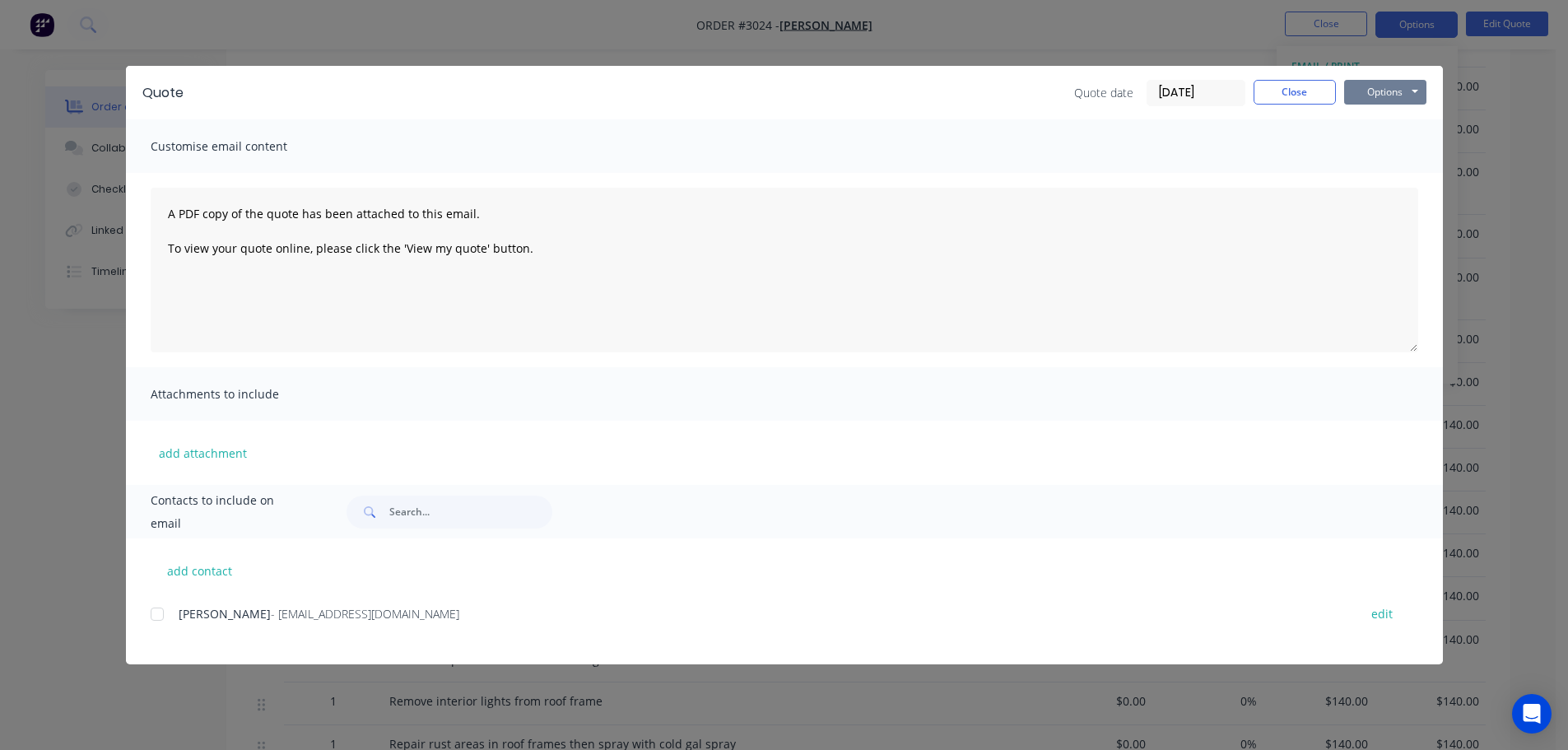
click at [1263, 94] on button "Options" at bounding box center [1385, 92] width 83 height 24
click at [1263, 151] on button "Print" at bounding box center [1397, 148] width 105 height 27
click at [1263, 85] on button "Close" at bounding box center [1295, 92] width 83 height 24
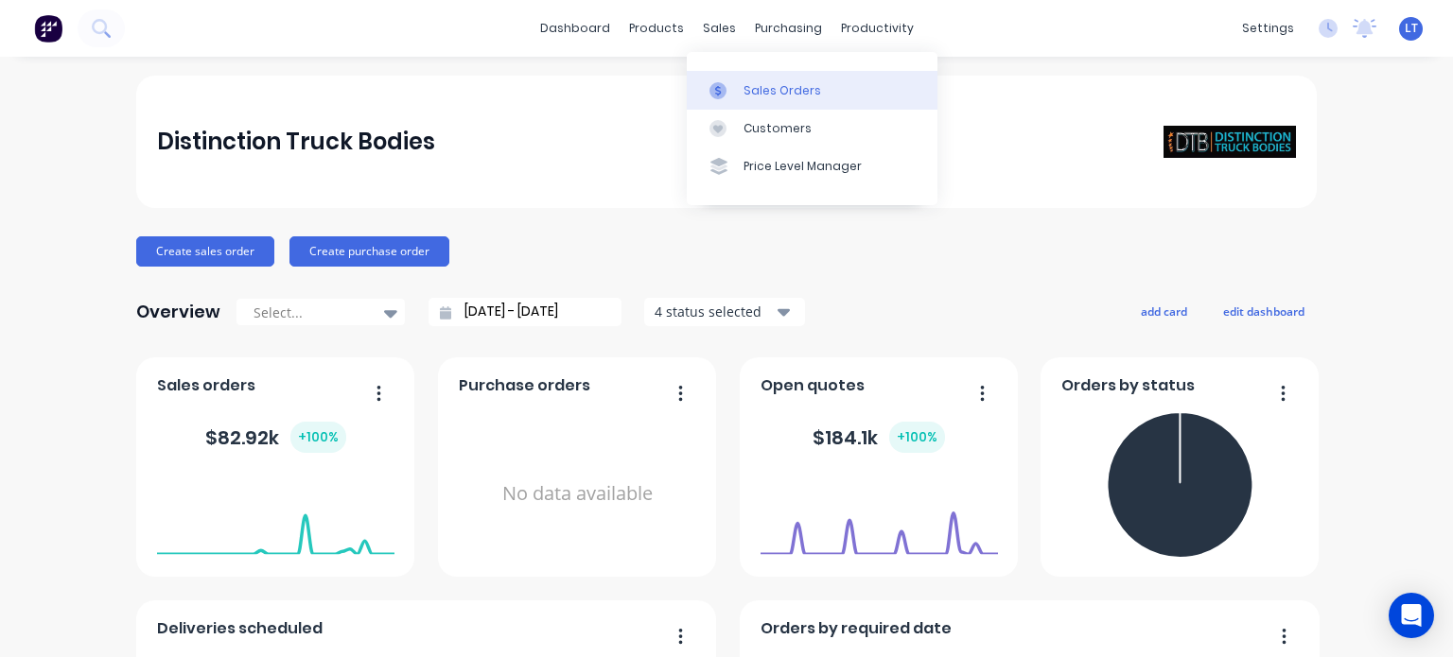
click at [755, 87] on div "Sales Orders" at bounding box center [782, 90] width 78 height 17
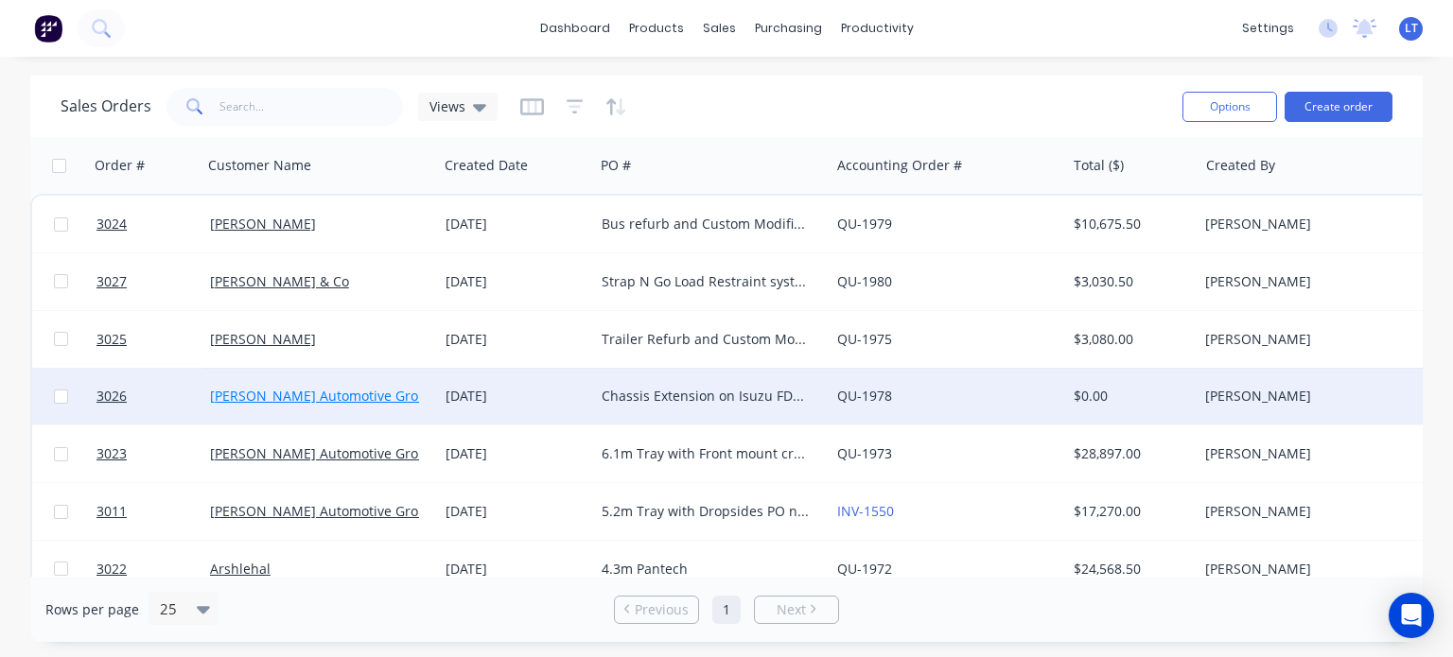
click at [361, 387] on link "James Frizelle's Automotive Group Pty Ltd" at bounding box center [345, 396] width 271 height 18
